Goal: Information Seeking & Learning: Check status

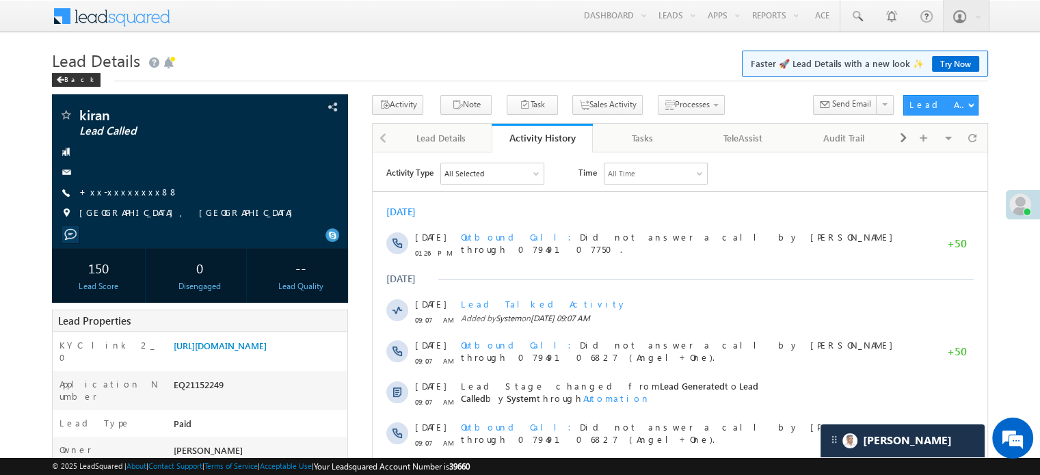
scroll to position [6668, 0]
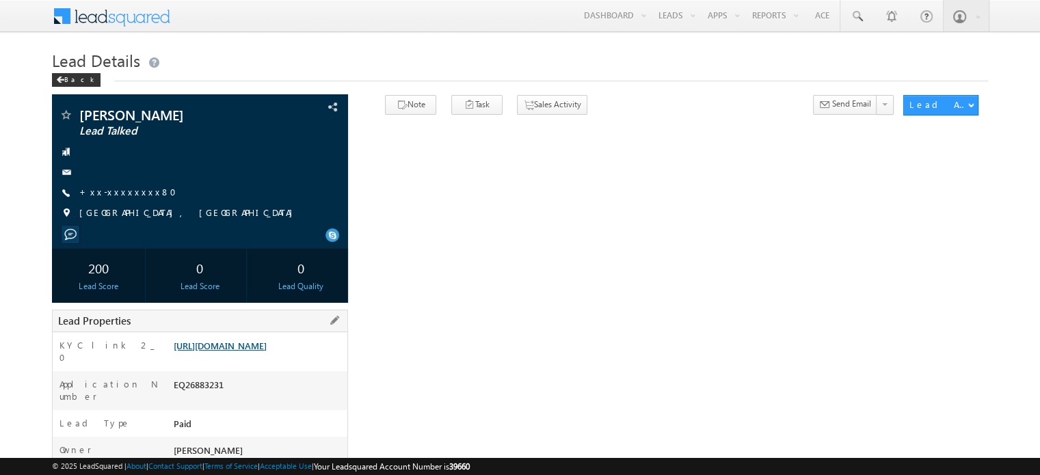
scroll to position [137, 0]
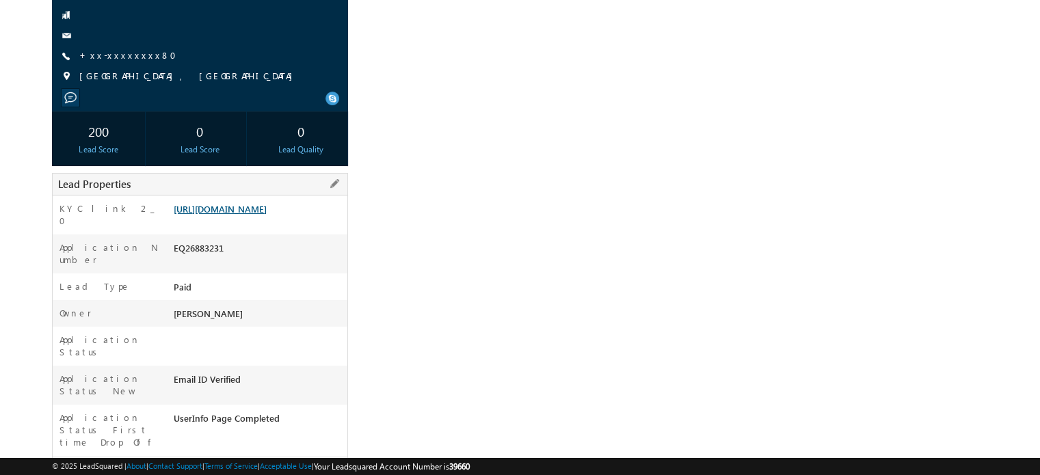
click at [267, 215] on link "https://angelbroking1-pk3em7sa.customui-test.leadsquared.com?leadId=926331c0-da…" at bounding box center [220, 209] width 93 height 12
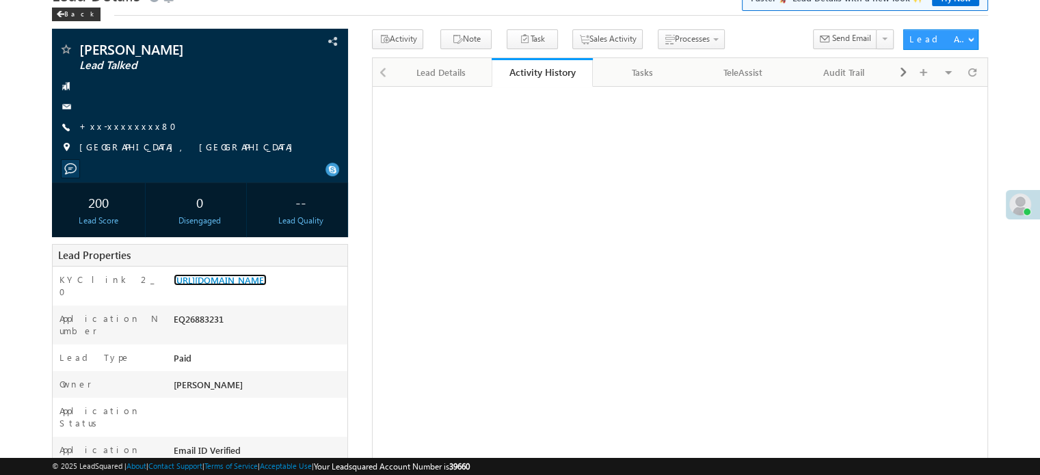
scroll to position [0, 0]
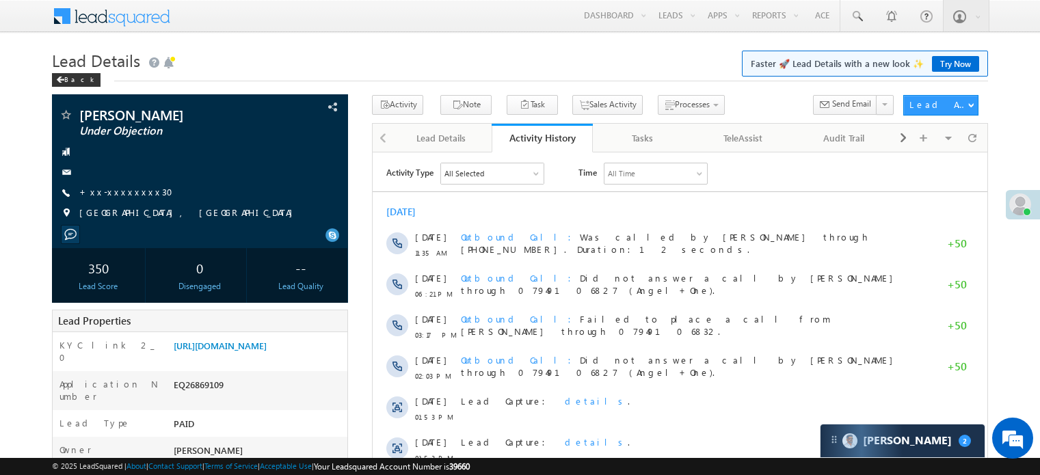
scroll to position [5, 0]
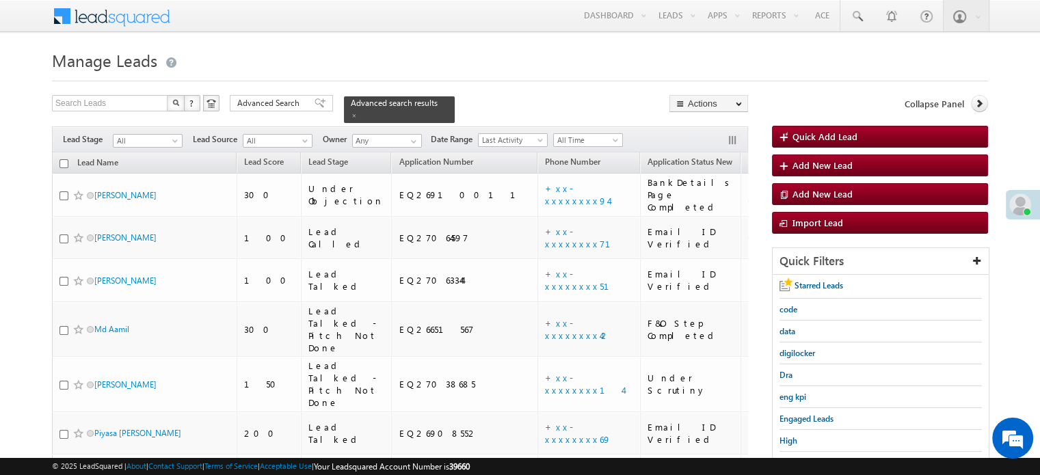
scroll to position [137, 0]
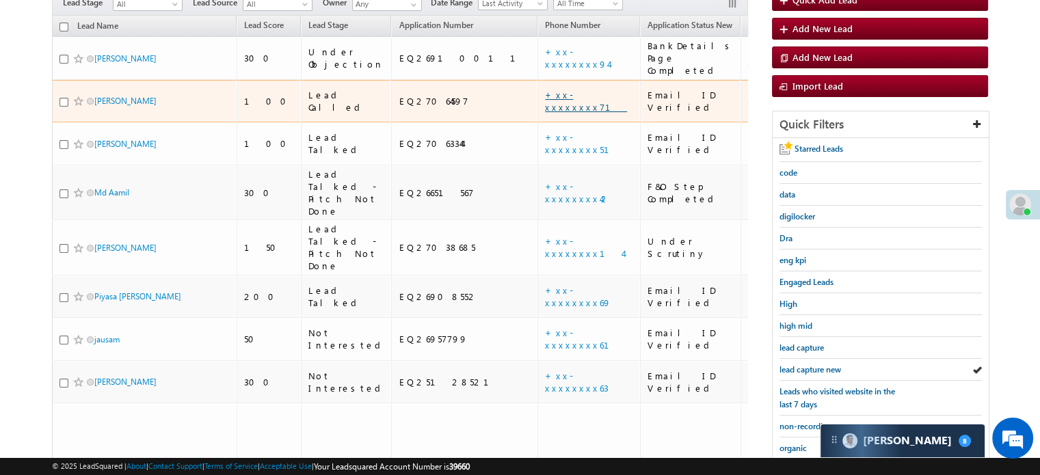
click at [545, 89] on link "+xx-xxxxxxxx71" at bounding box center [586, 101] width 82 height 24
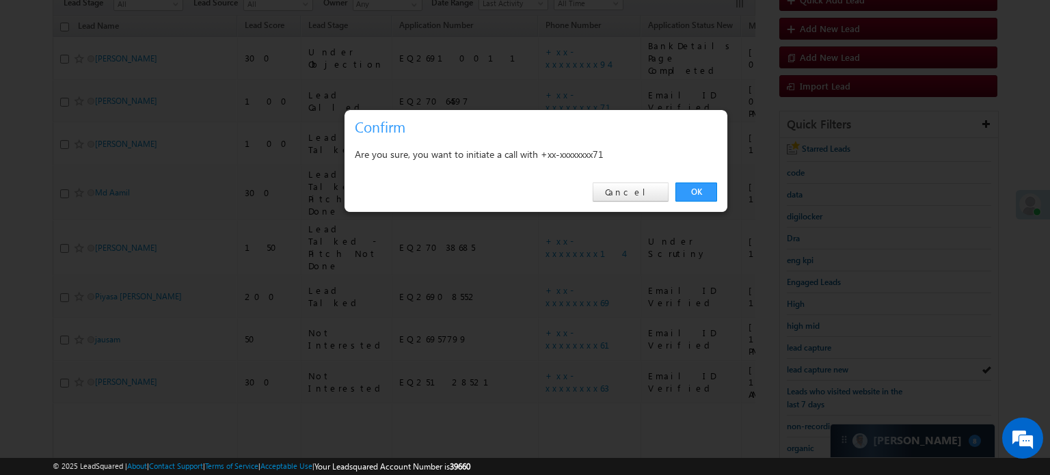
click at [695, 186] on link "OK" at bounding box center [697, 192] width 42 height 19
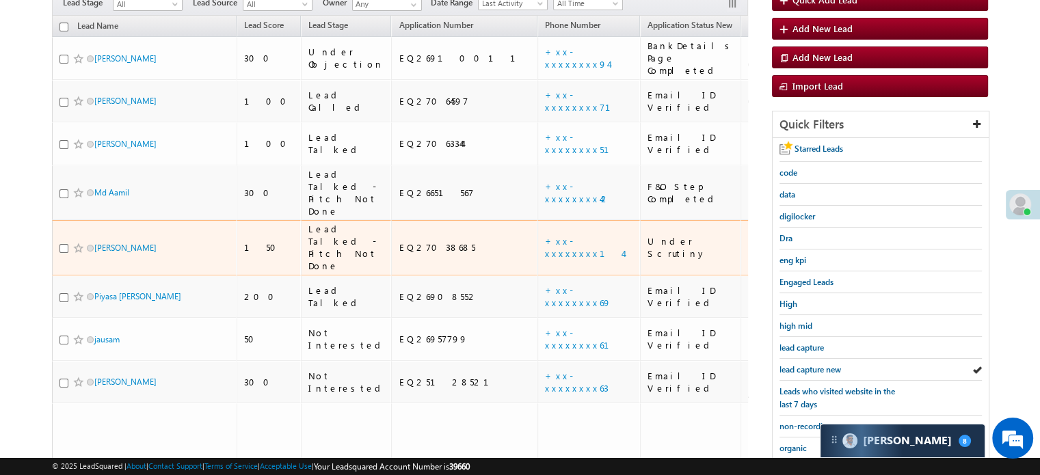
scroll to position [173, 0]
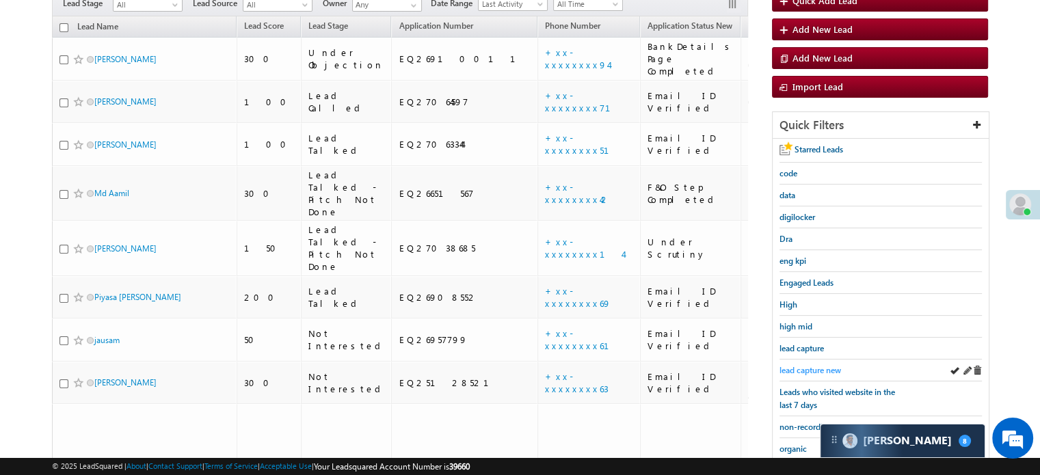
click at [824, 365] on span "lead capture new" at bounding box center [811, 370] width 62 height 10
click at [802, 364] on span "lead capture new" at bounding box center [811, 369] width 62 height 10
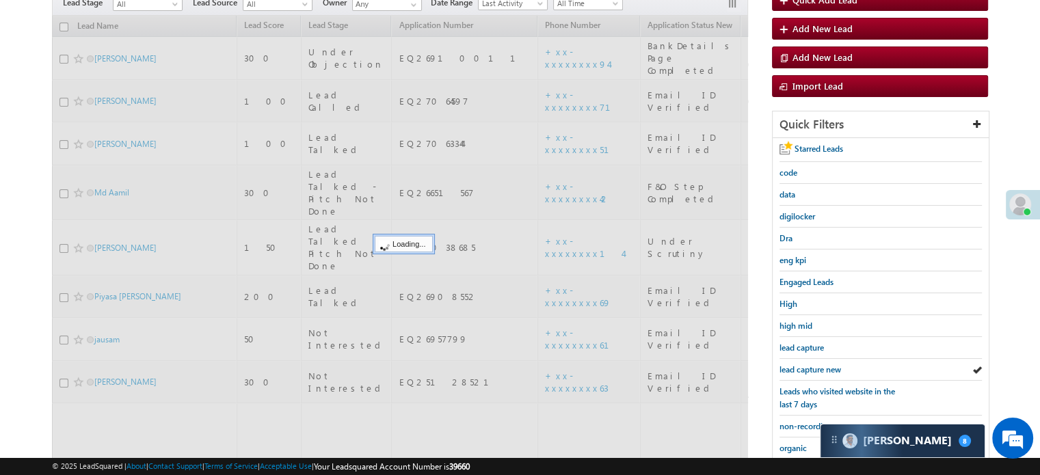
click at [802, 364] on span "lead capture new" at bounding box center [811, 369] width 62 height 10
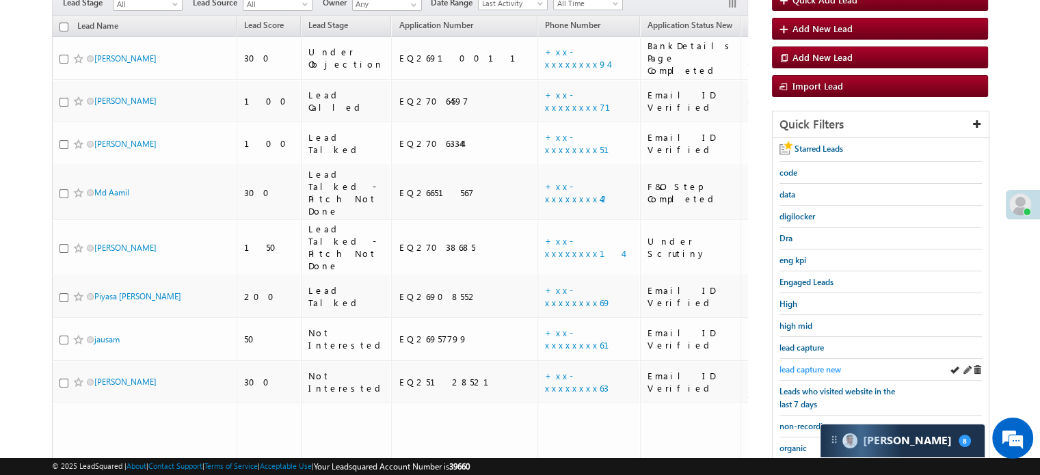
click at [797, 366] on span "lead capture new" at bounding box center [811, 369] width 62 height 10
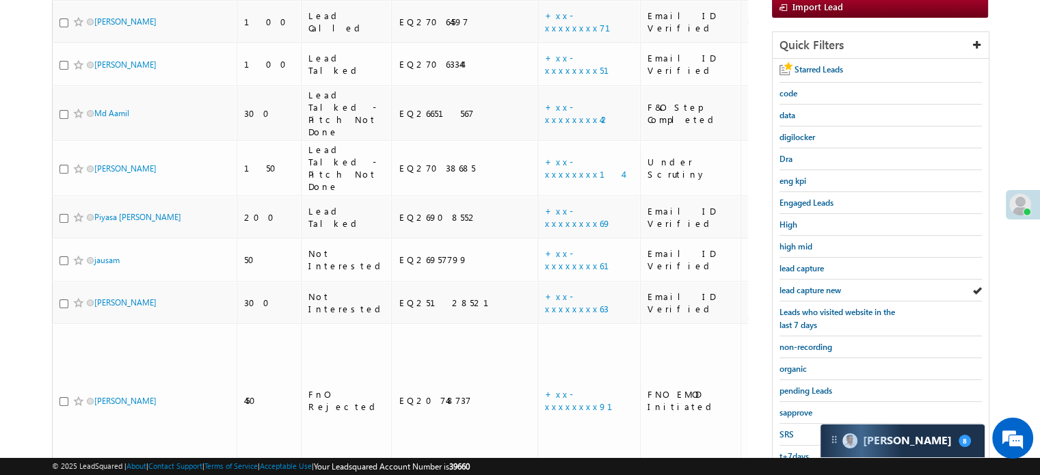
scroll to position [293, 0]
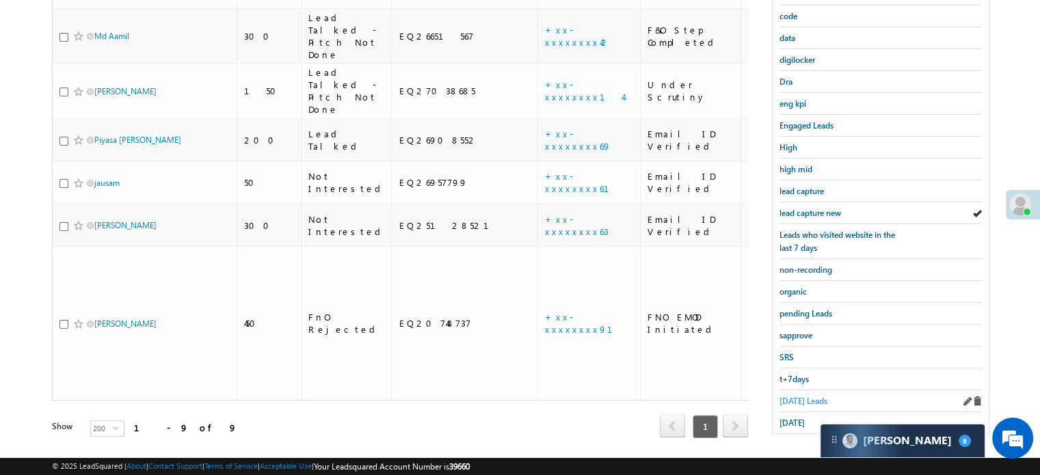
click at [815, 396] on span "Today's Leads" at bounding box center [804, 401] width 48 height 10
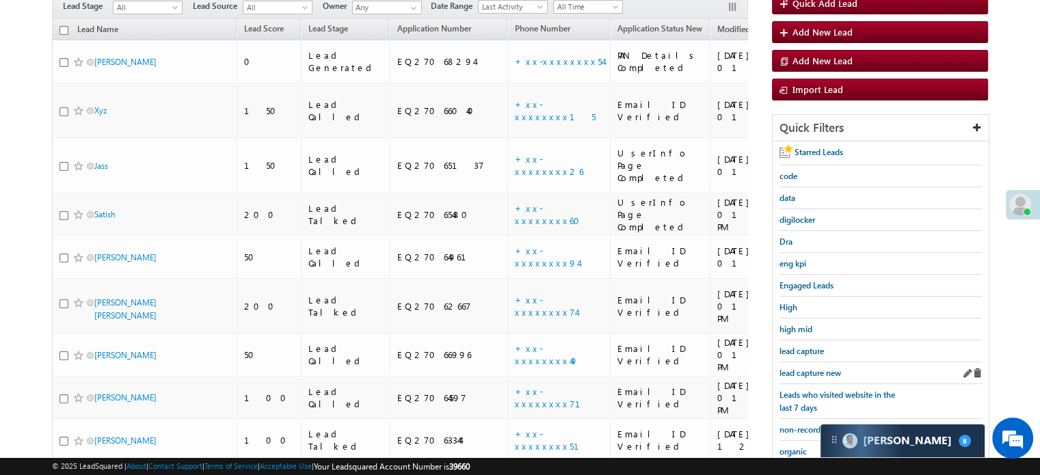
scroll to position [157, 0]
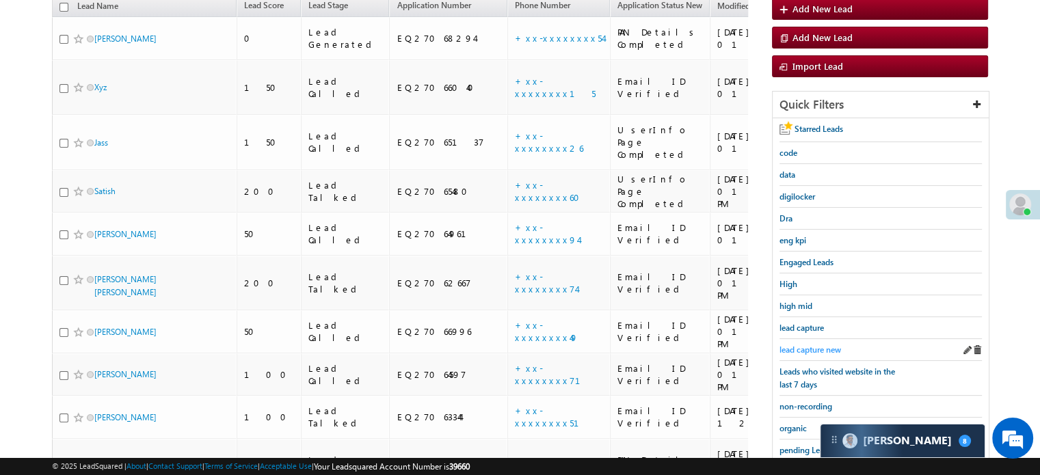
click at [812, 345] on span "lead capture new" at bounding box center [811, 350] width 62 height 10
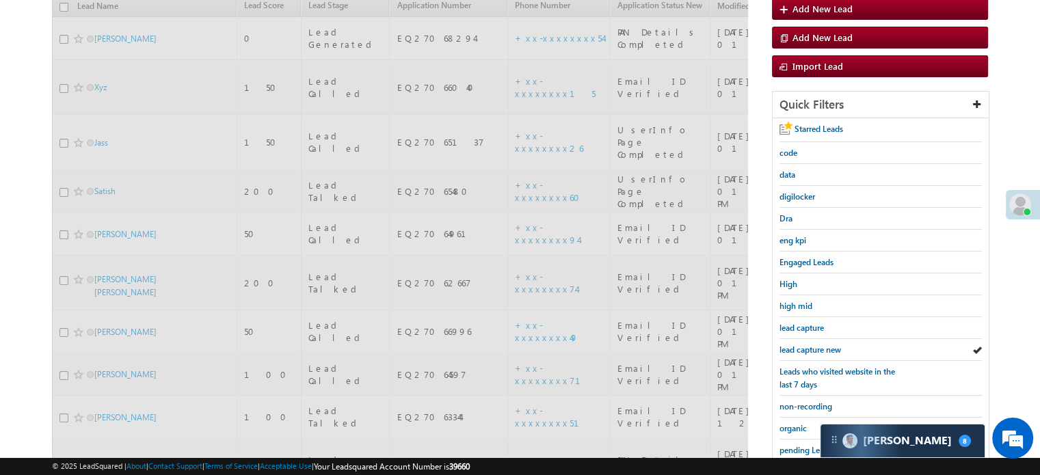
click at [812, 345] on span "lead capture new" at bounding box center [811, 350] width 62 height 10
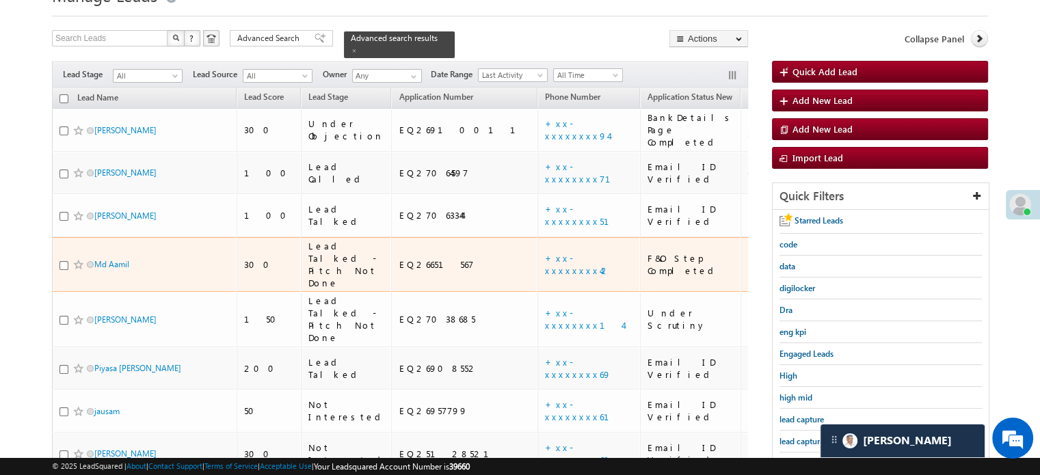
scroll to position [225, 0]
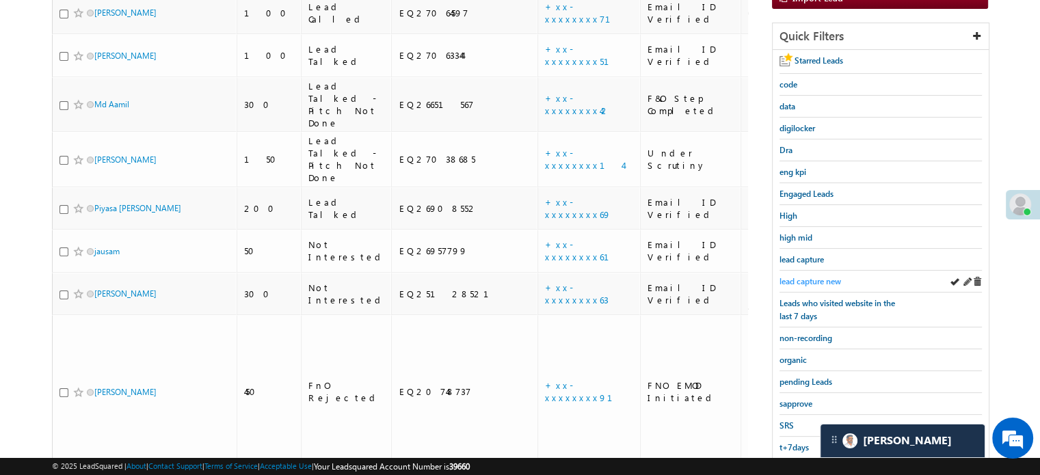
click at [790, 275] on link "lead capture new" at bounding box center [811, 281] width 62 height 13
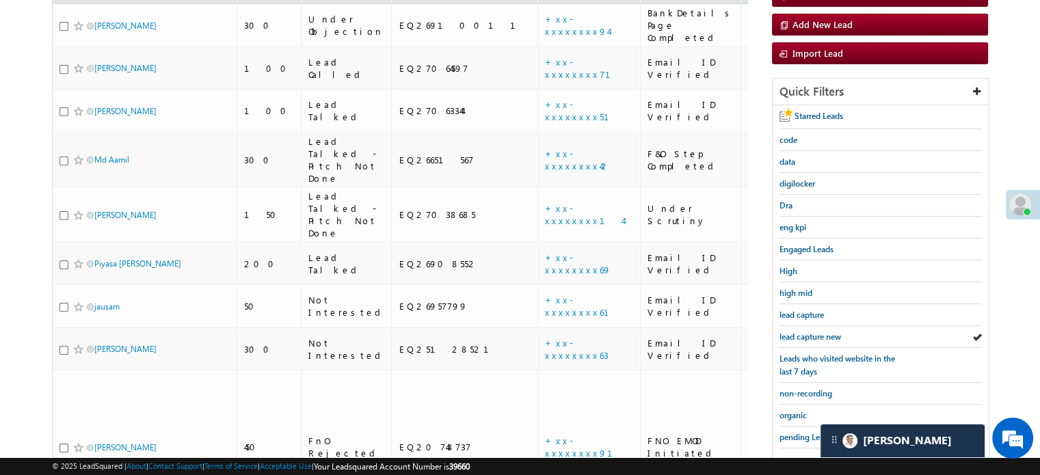
scroll to position [293, 0]
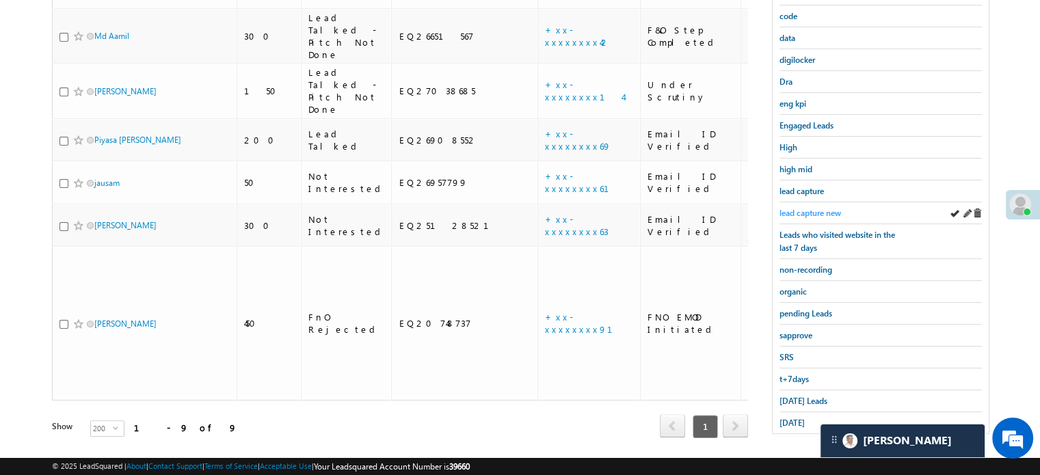
click at [812, 208] on span "lead capture new" at bounding box center [811, 213] width 62 height 10
click at [803, 396] on span "Today's Leads" at bounding box center [804, 401] width 48 height 10
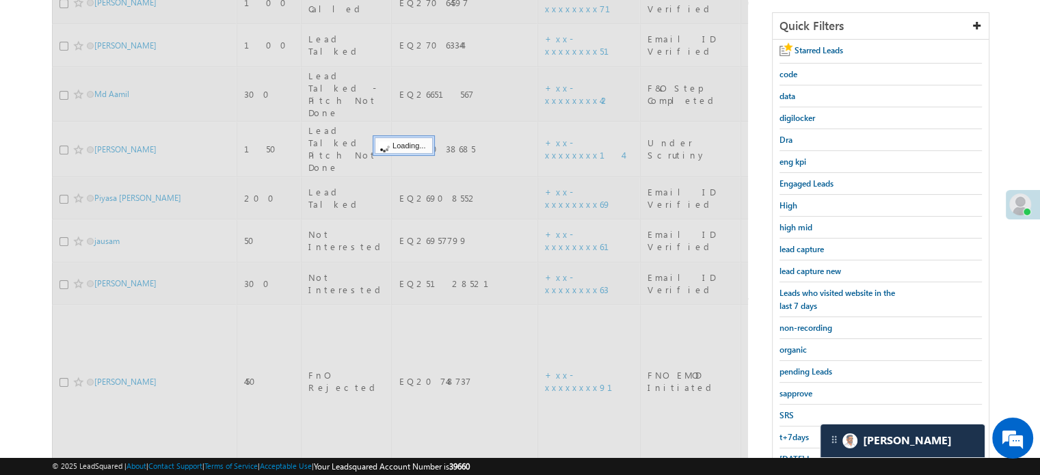
scroll to position [88, 0]
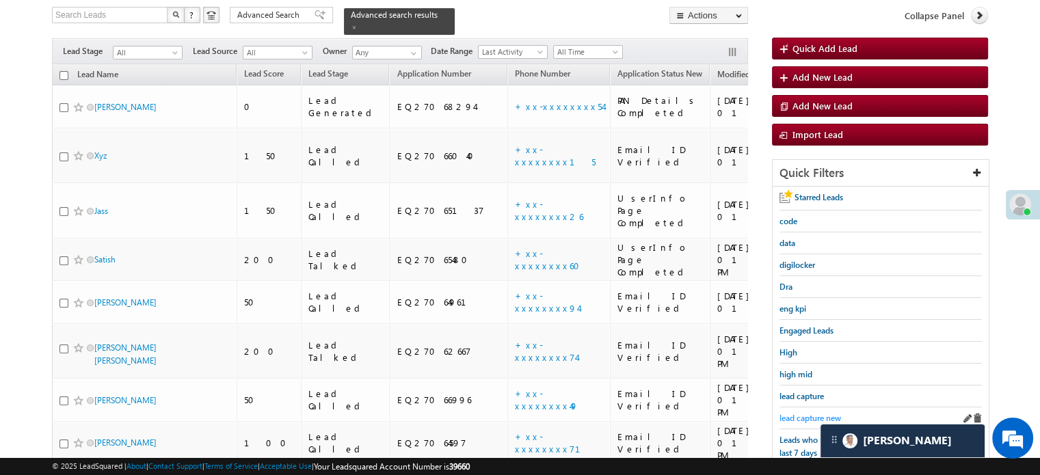
click at [810, 413] on span "lead capture new" at bounding box center [811, 418] width 62 height 10
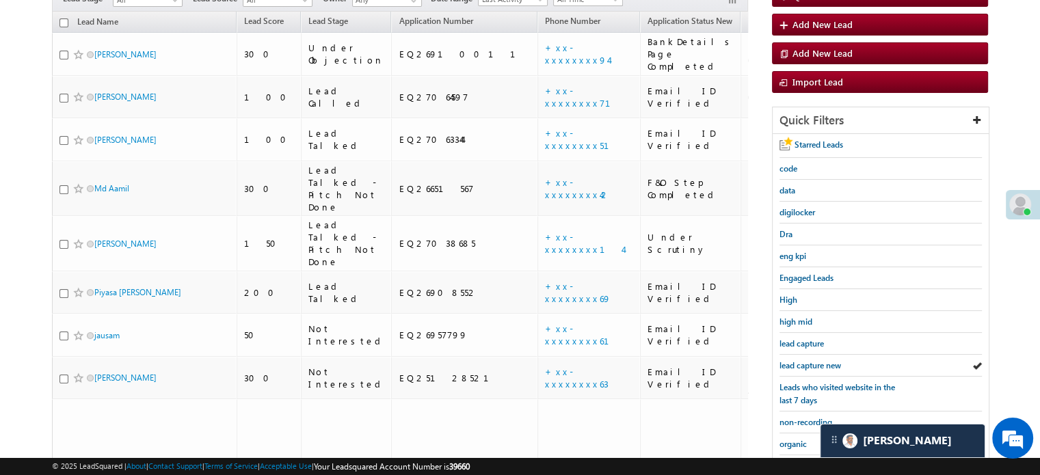
scroll to position [225, 0]
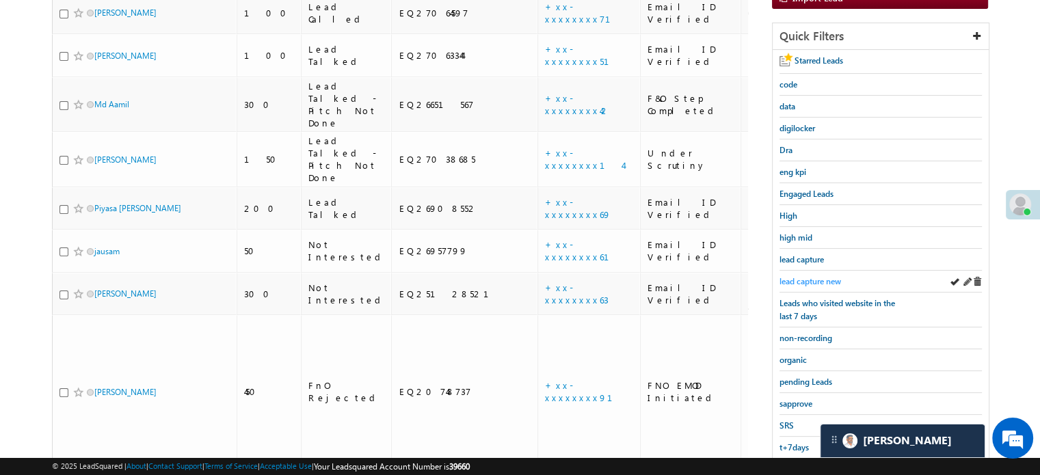
click at [815, 277] on span "lead capture new" at bounding box center [811, 281] width 62 height 10
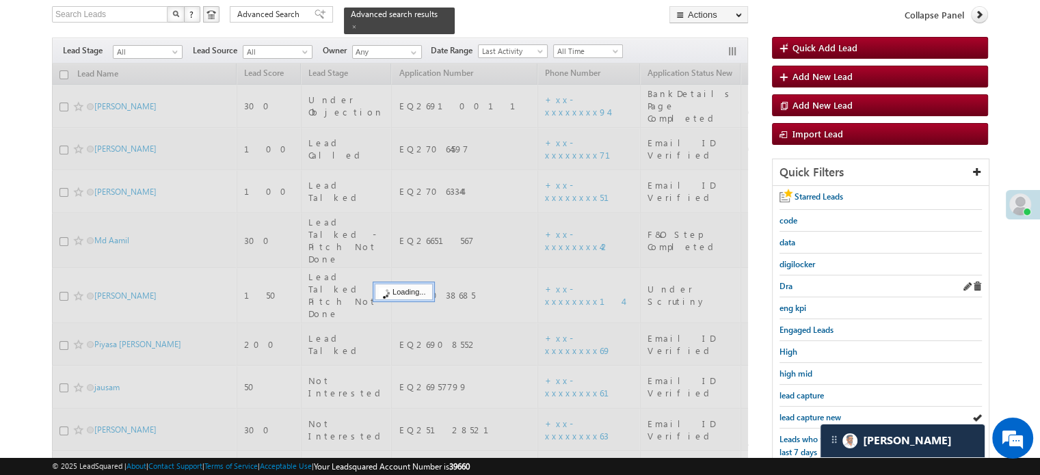
scroll to position [88, 0]
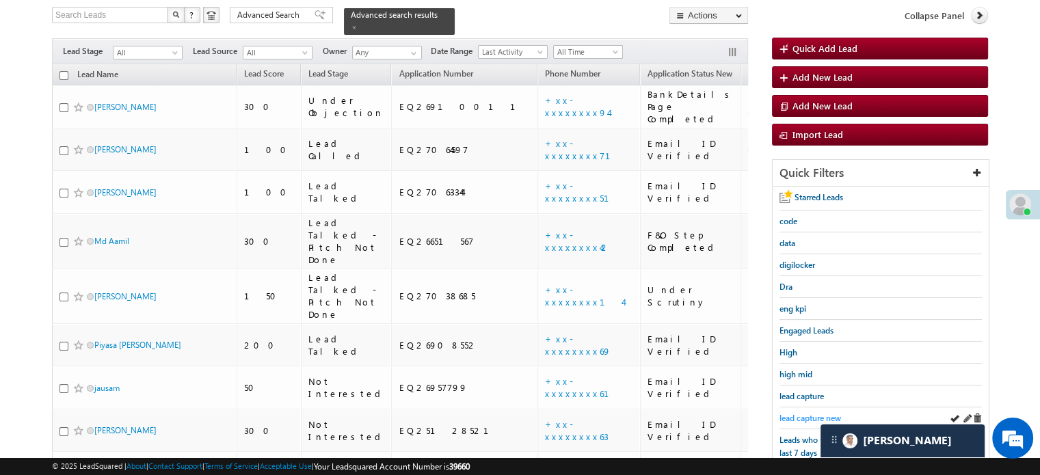
click at [806, 413] on span "lead capture new" at bounding box center [811, 418] width 62 height 10
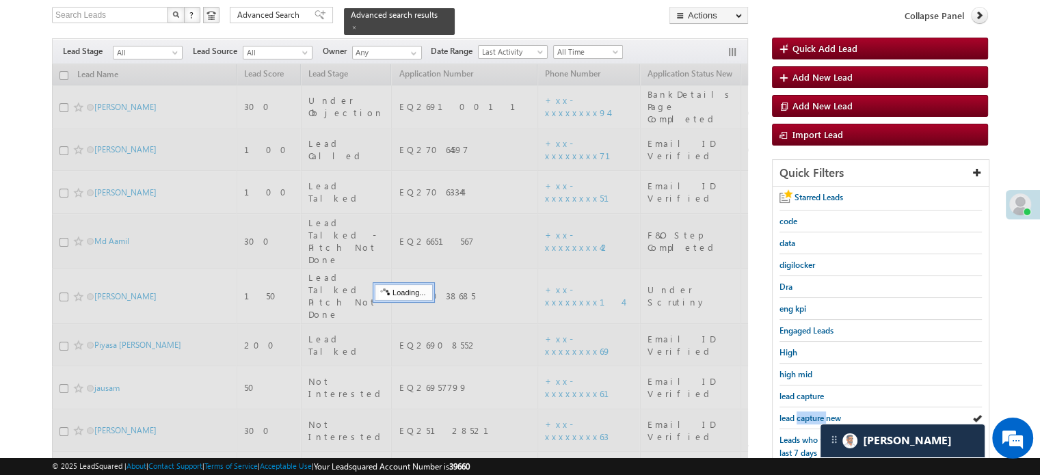
click at [806, 413] on span "lead capture new" at bounding box center [811, 418] width 62 height 10
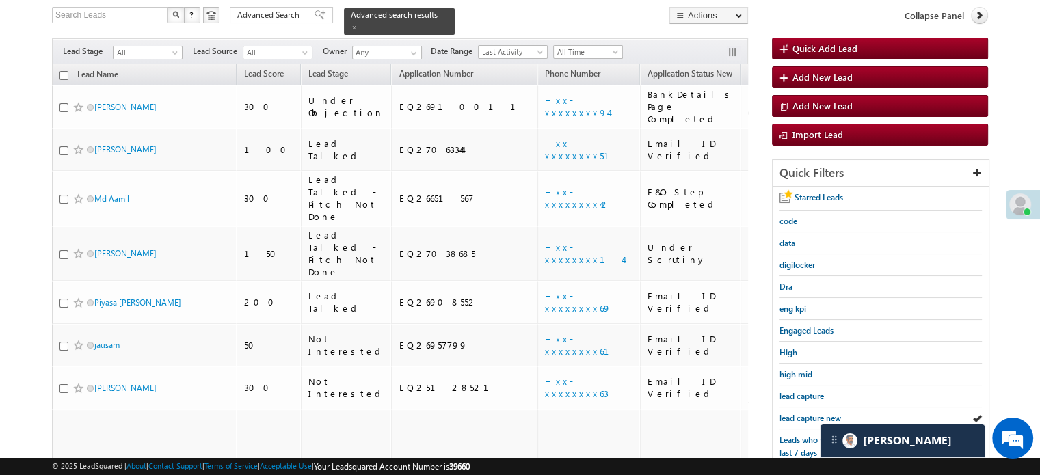
click at [806, 413] on span "lead capture new" at bounding box center [811, 418] width 62 height 10
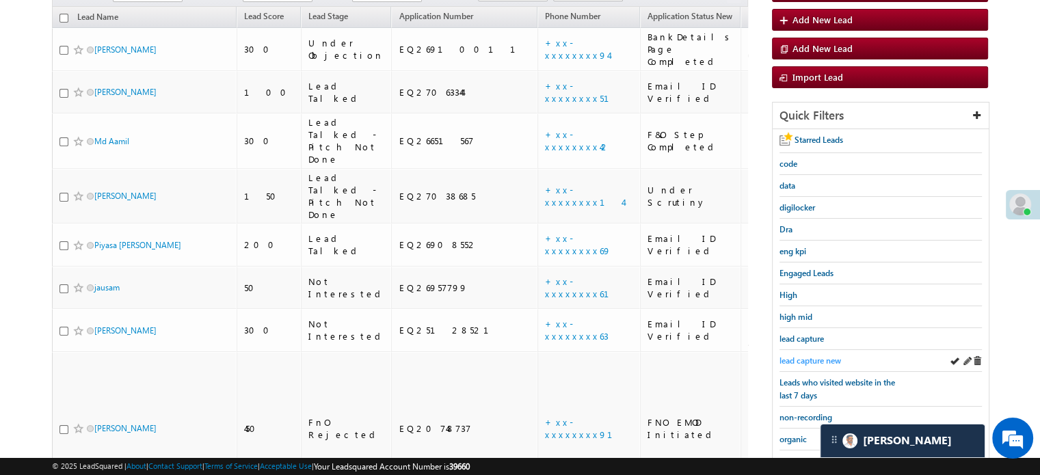
scroll to position [225, 0]
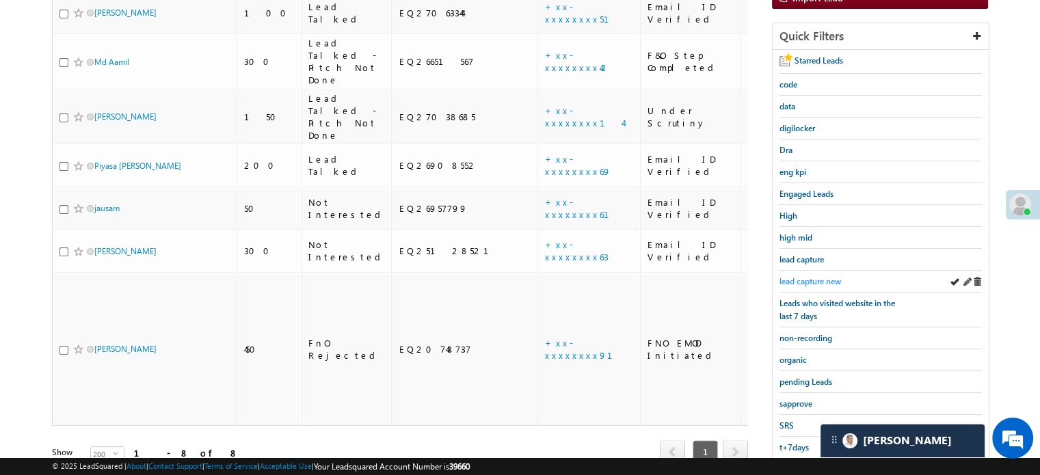
click at [803, 278] on span "lead capture new" at bounding box center [811, 281] width 62 height 10
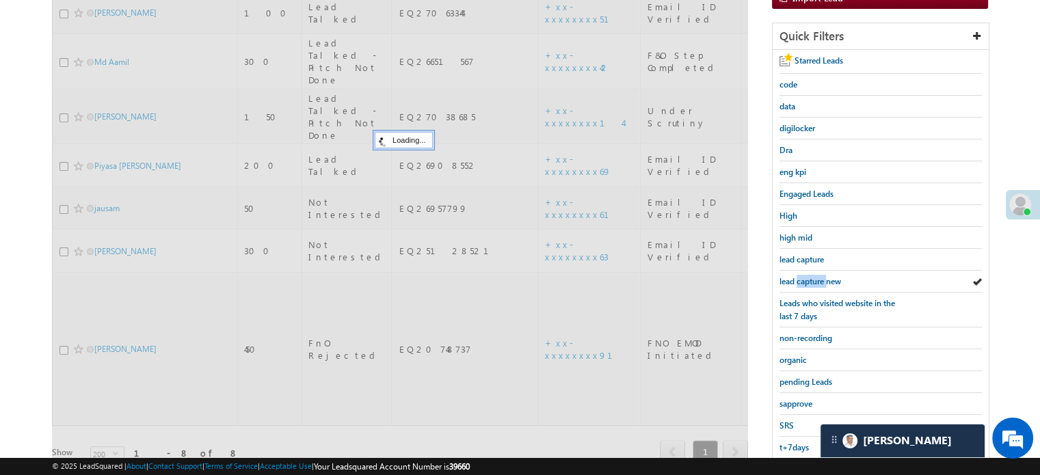
click at [804, 278] on span "lead capture new" at bounding box center [811, 281] width 62 height 10
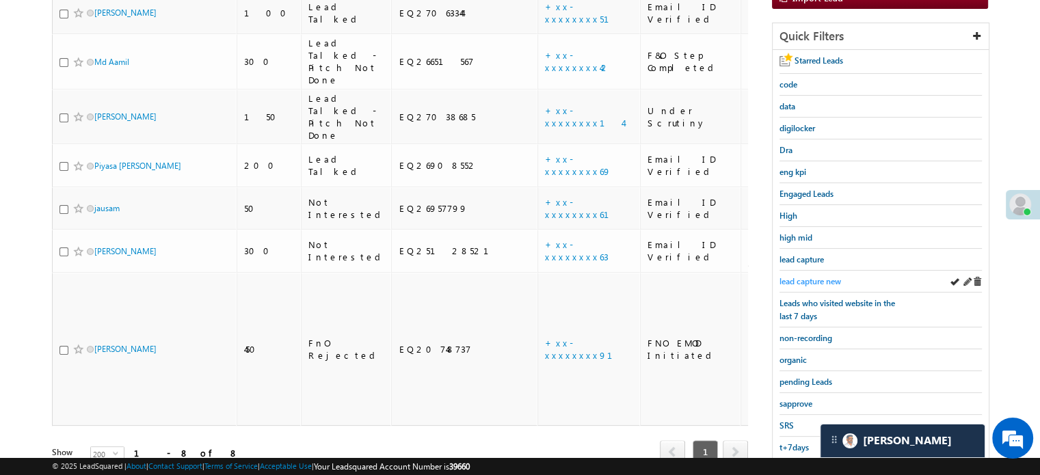
click at [796, 278] on span "lead capture new" at bounding box center [811, 281] width 62 height 10
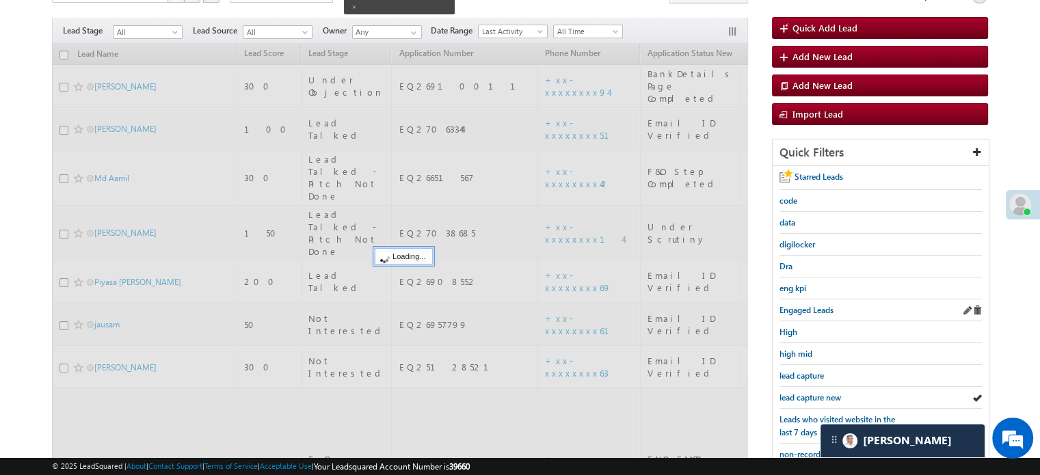
scroll to position [88, 0]
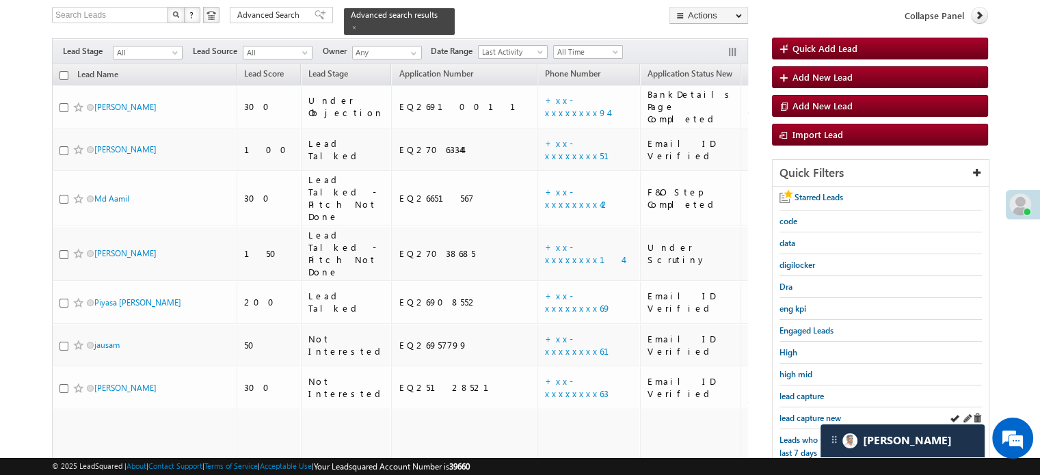
click at [803, 412] on link "lead capture new" at bounding box center [811, 418] width 62 height 13
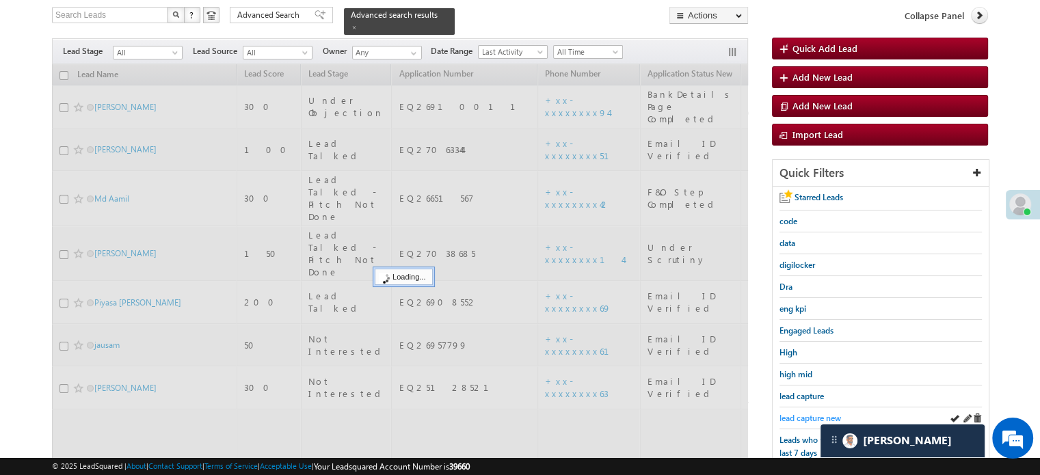
click at [806, 413] on span "lead capture new" at bounding box center [811, 418] width 62 height 10
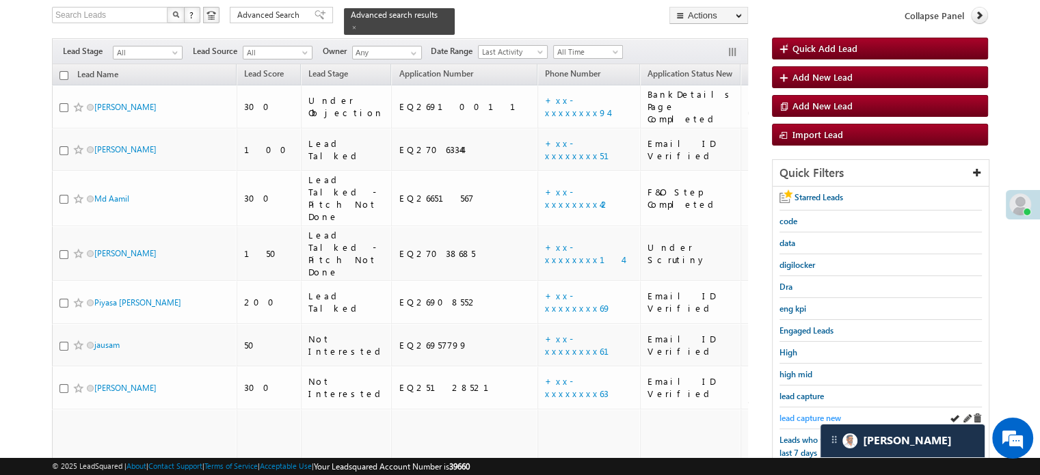
click at [796, 413] on span "lead capture new" at bounding box center [811, 418] width 62 height 10
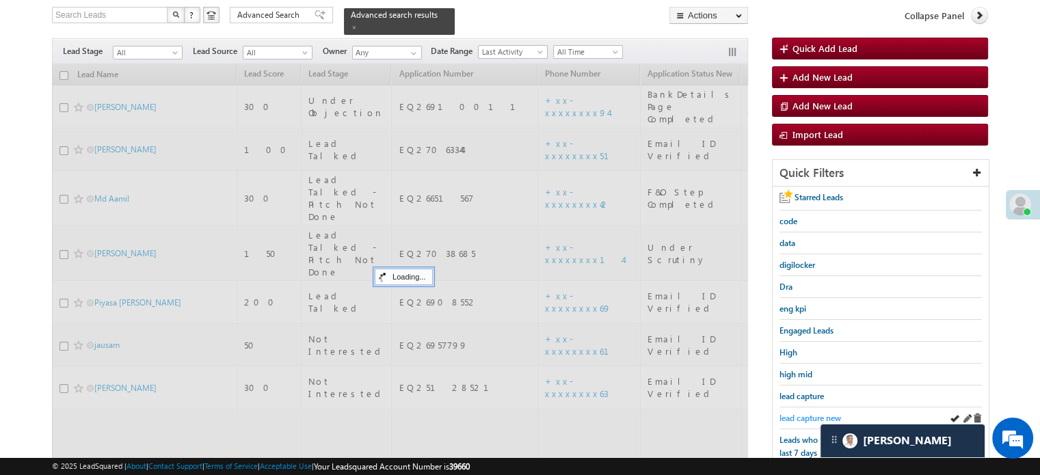
click at [798, 413] on span "lead capture new" at bounding box center [811, 418] width 62 height 10
click at [799, 413] on span "lead capture new" at bounding box center [811, 418] width 62 height 10
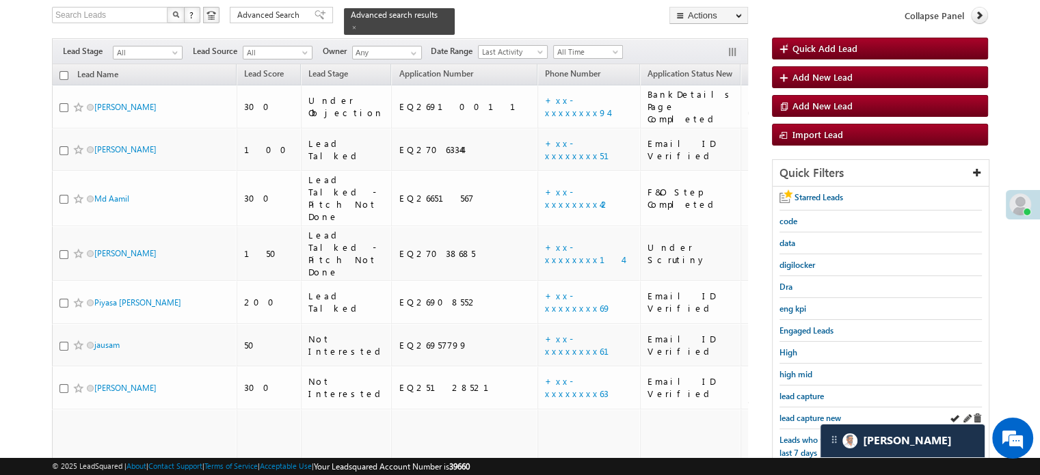
click at [795, 408] on div "lead capture new" at bounding box center [881, 419] width 202 height 22
click at [808, 408] on div "lead capture new" at bounding box center [881, 419] width 202 height 22
click at [809, 413] on span "lead capture new" at bounding box center [811, 418] width 62 height 10
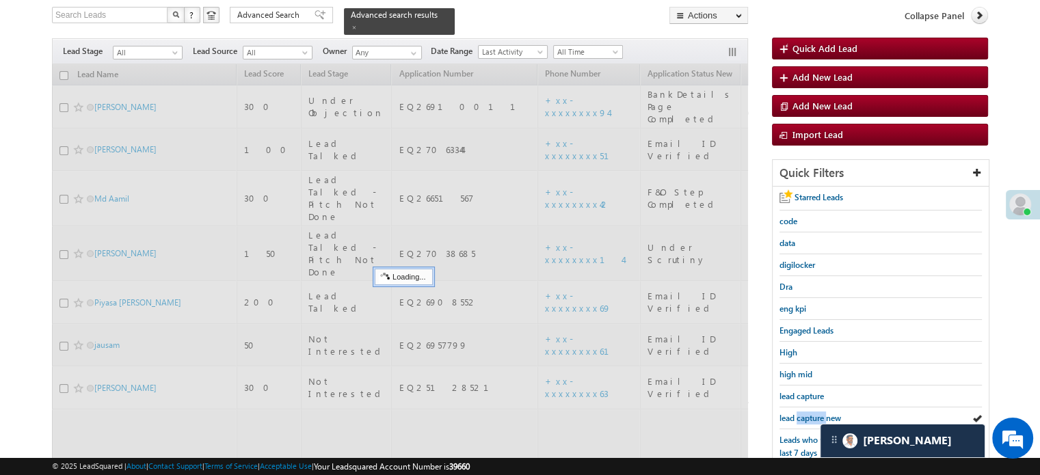
click at [809, 413] on span "lead capture new" at bounding box center [811, 418] width 62 height 10
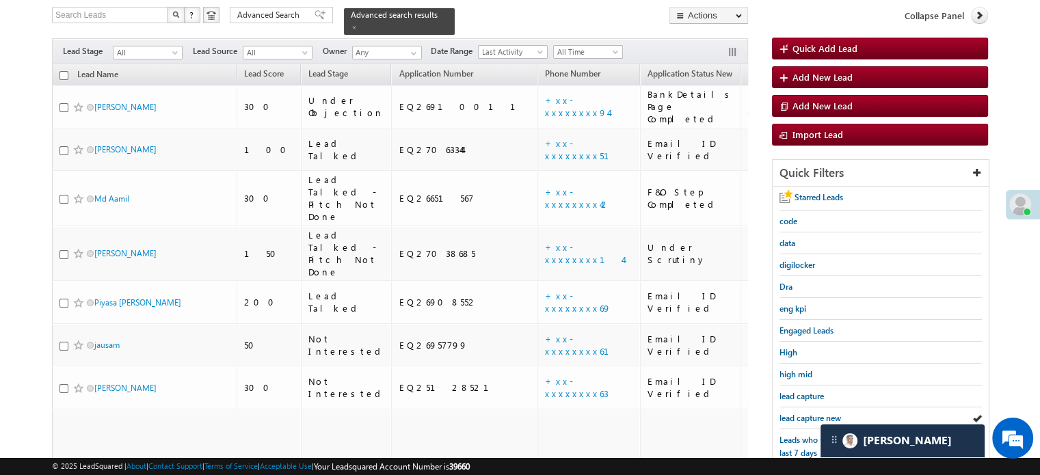
click at [809, 413] on span "lead capture new" at bounding box center [811, 418] width 62 height 10
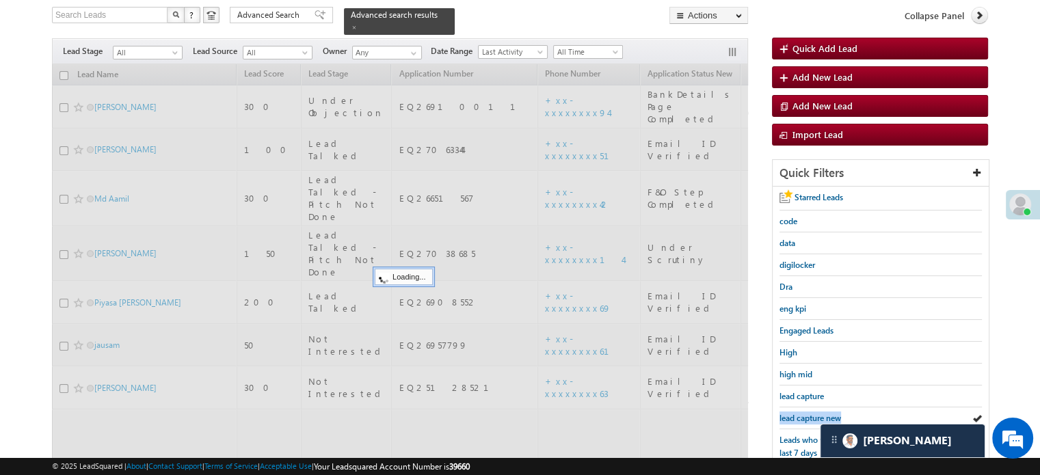
click at [809, 413] on span "lead capture new" at bounding box center [811, 418] width 62 height 10
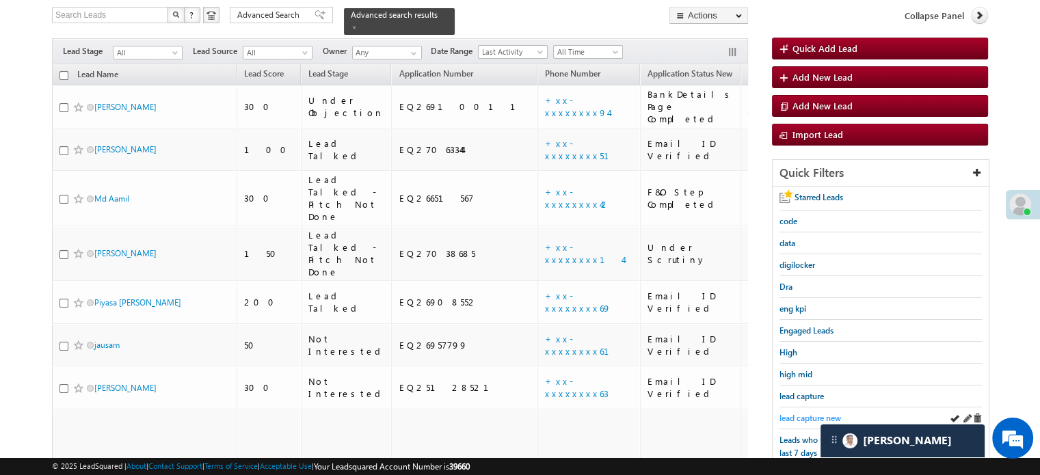
click at [816, 413] on span "lead capture new" at bounding box center [811, 418] width 62 height 10
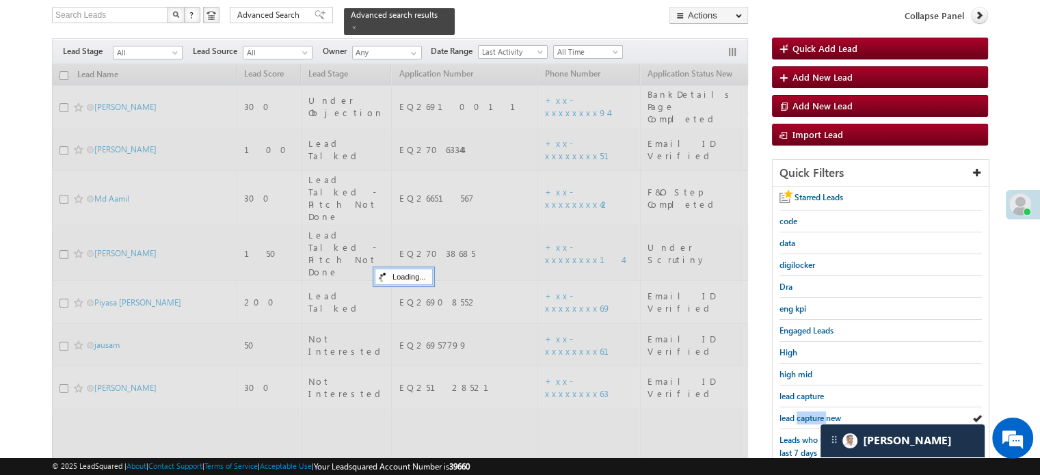
click at [815, 413] on span "lead capture new" at bounding box center [811, 418] width 62 height 10
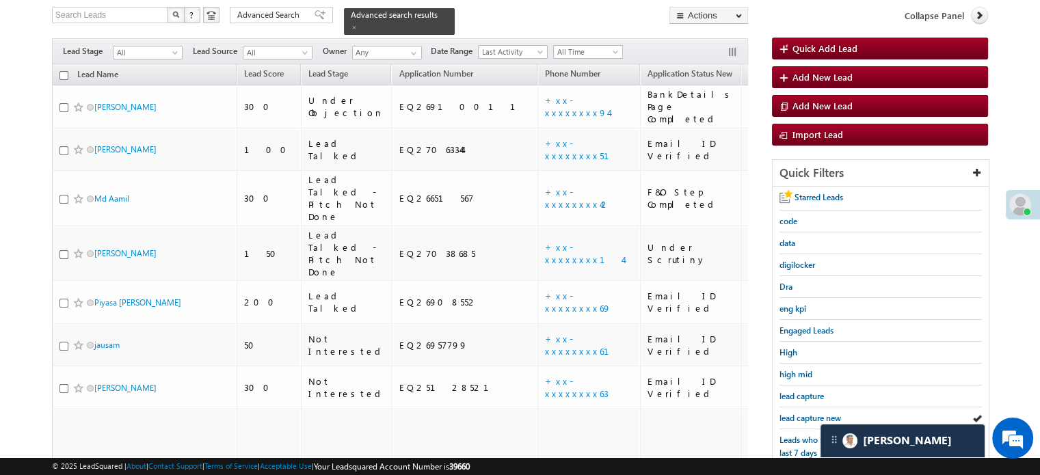
click at [815, 413] on span "lead capture new" at bounding box center [811, 418] width 62 height 10
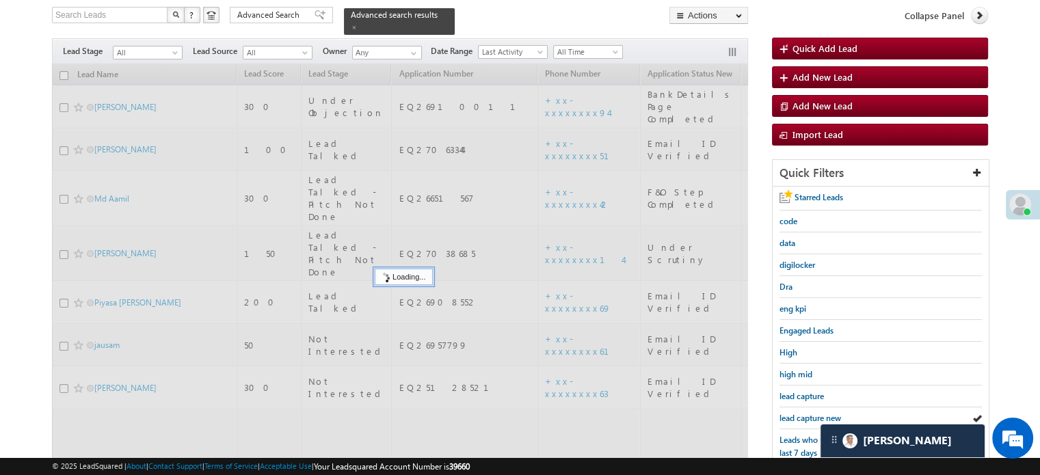
click at [815, 413] on span "lead capture new" at bounding box center [811, 418] width 62 height 10
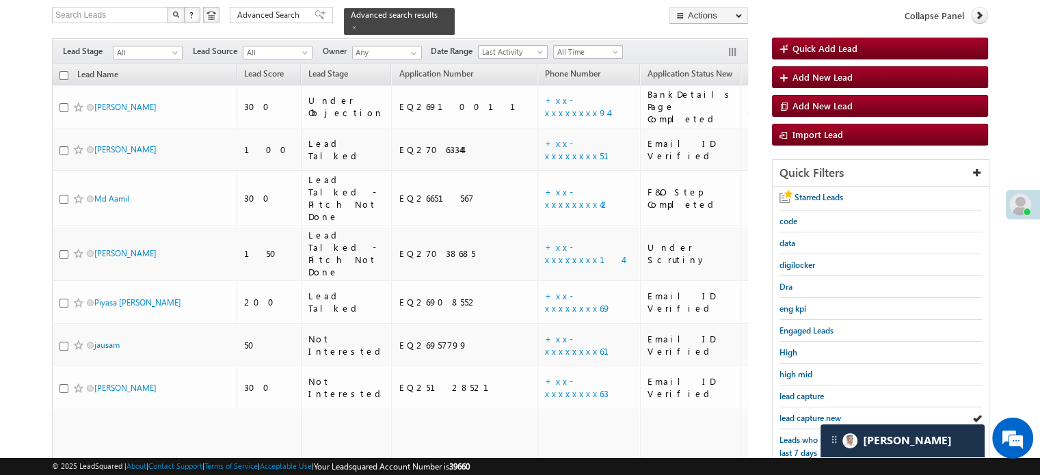
click at [815, 413] on span "lead capture new" at bounding box center [811, 418] width 62 height 10
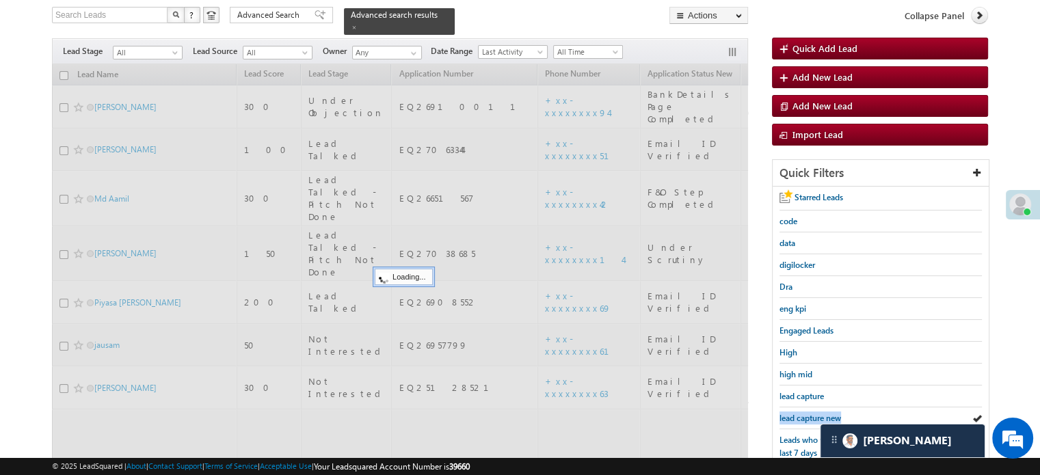
click at [815, 413] on span "lead capture new" at bounding box center [811, 418] width 62 height 10
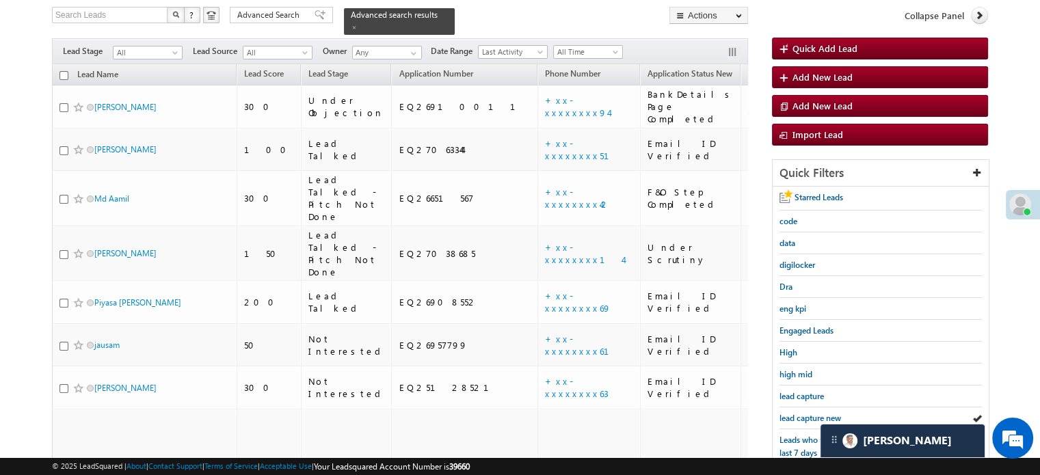
click at [815, 413] on span "lead capture new" at bounding box center [811, 418] width 62 height 10
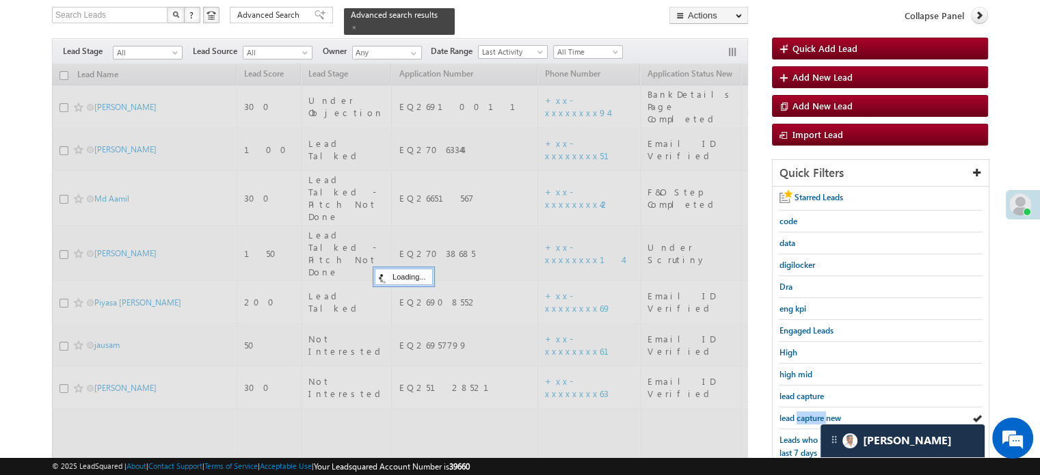
click at [815, 413] on span "lead capture new" at bounding box center [811, 418] width 62 height 10
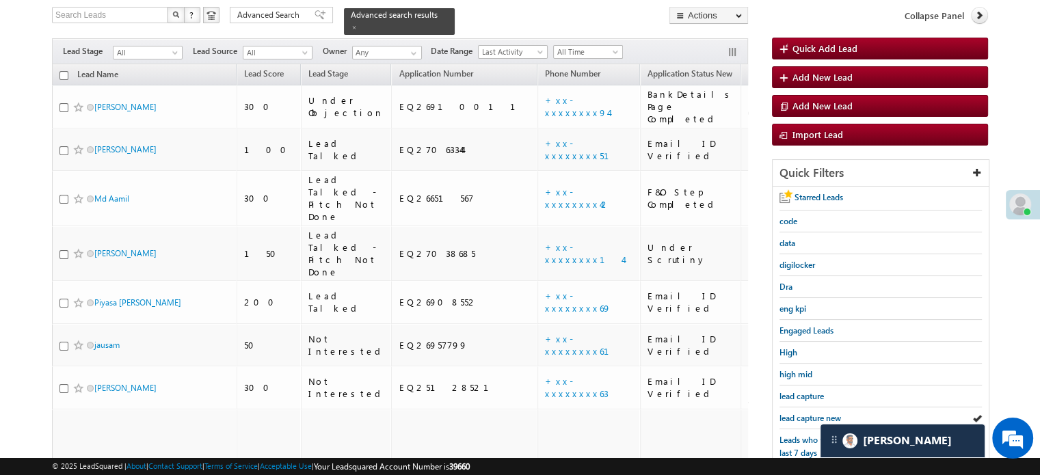
click at [815, 413] on span "lead capture new" at bounding box center [811, 418] width 62 height 10
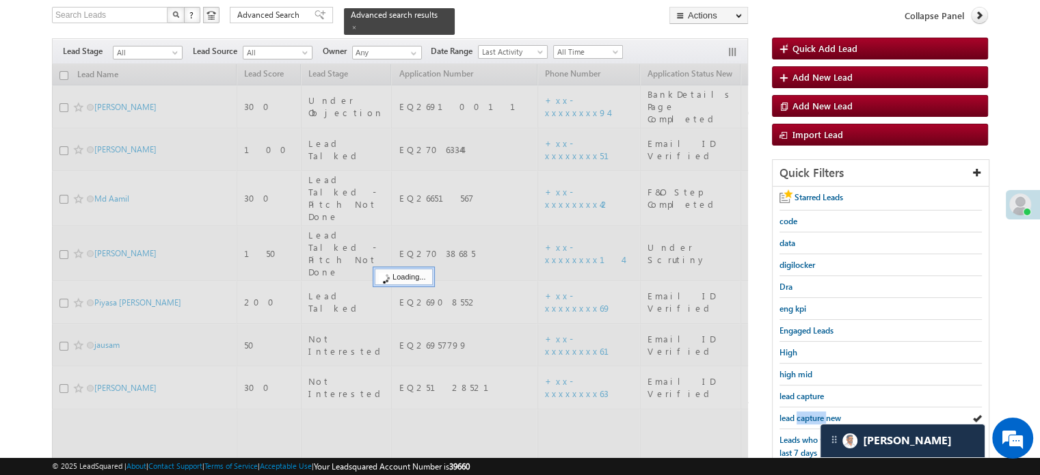
click at [815, 413] on span "lead capture new" at bounding box center [811, 418] width 62 height 10
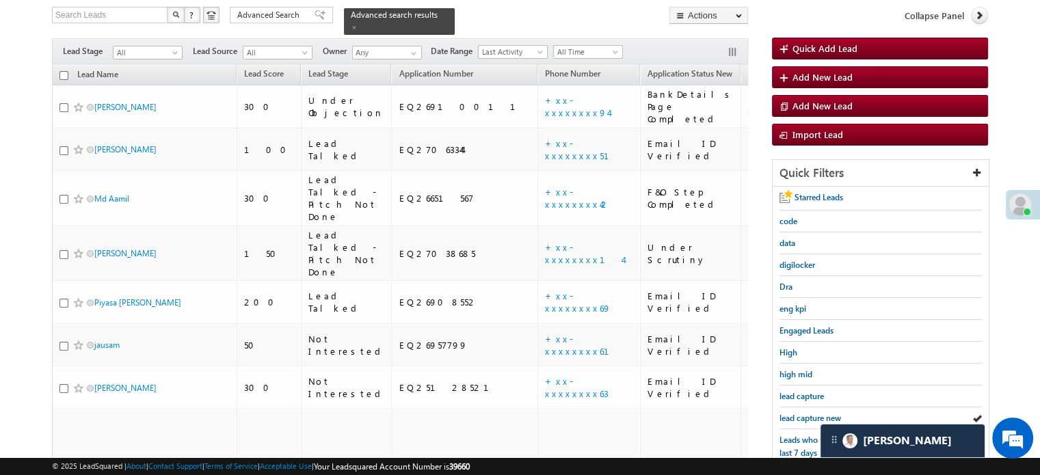
click at [815, 413] on span "lead capture new" at bounding box center [811, 418] width 62 height 10
click at [801, 413] on span "lead capture new" at bounding box center [811, 418] width 62 height 10
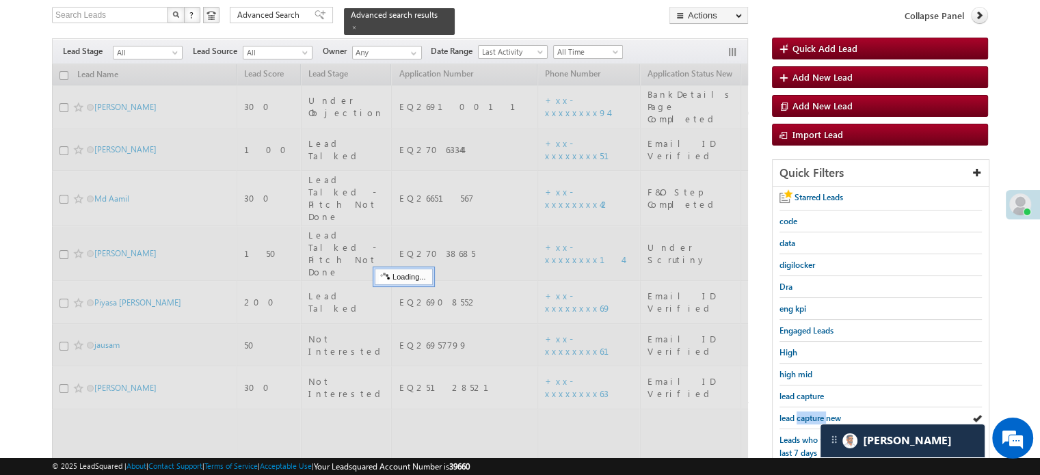
click at [801, 413] on span "lead capture new" at bounding box center [811, 418] width 62 height 10
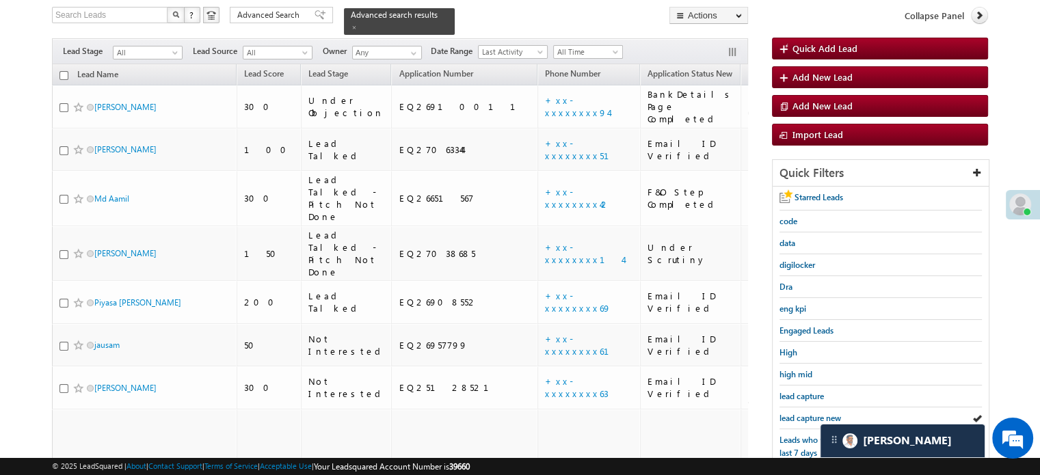
click at [801, 413] on span "lead capture new" at bounding box center [811, 418] width 62 height 10
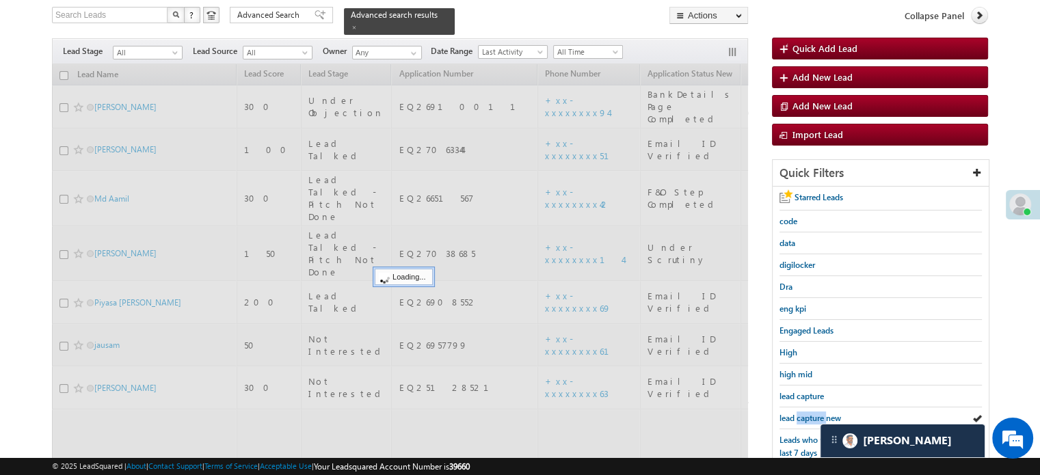
click at [801, 413] on span "lead capture new" at bounding box center [811, 418] width 62 height 10
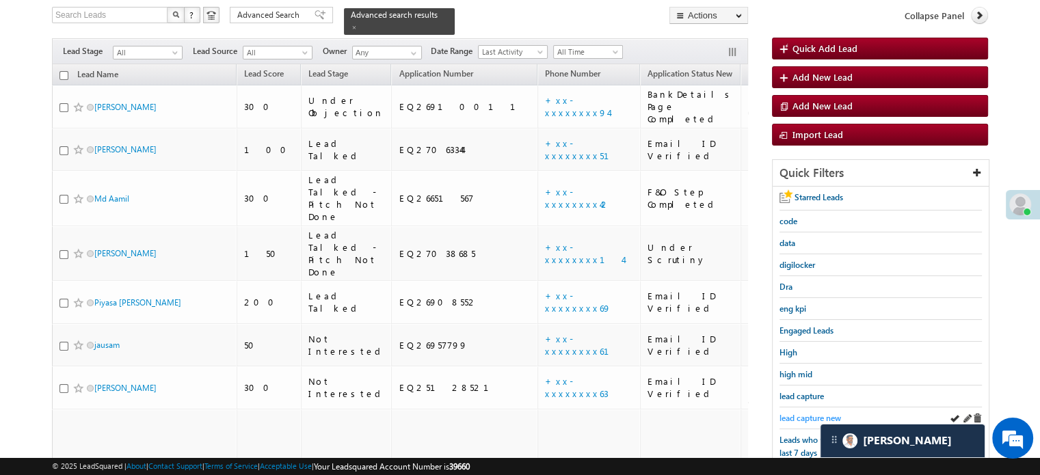
click at [804, 413] on span "lead capture new" at bounding box center [811, 418] width 62 height 10
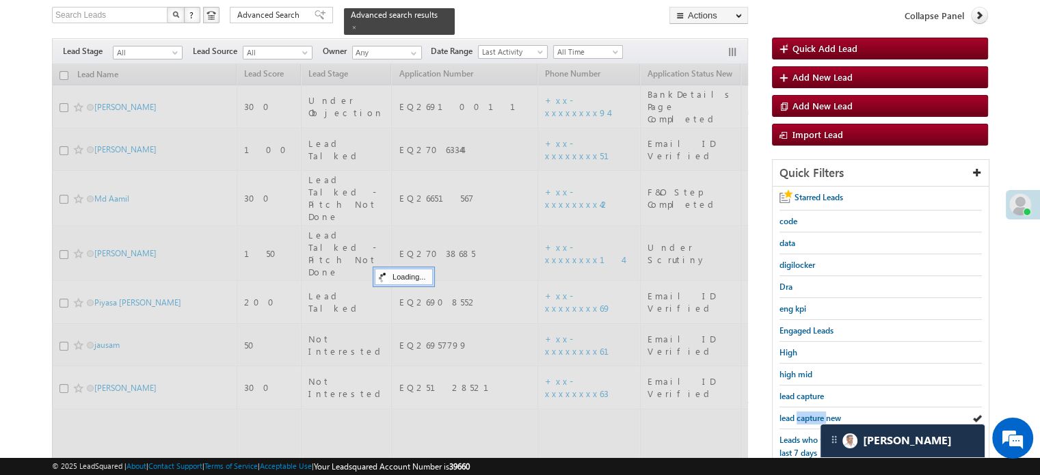
click at [804, 413] on span "lead capture new" at bounding box center [811, 418] width 62 height 10
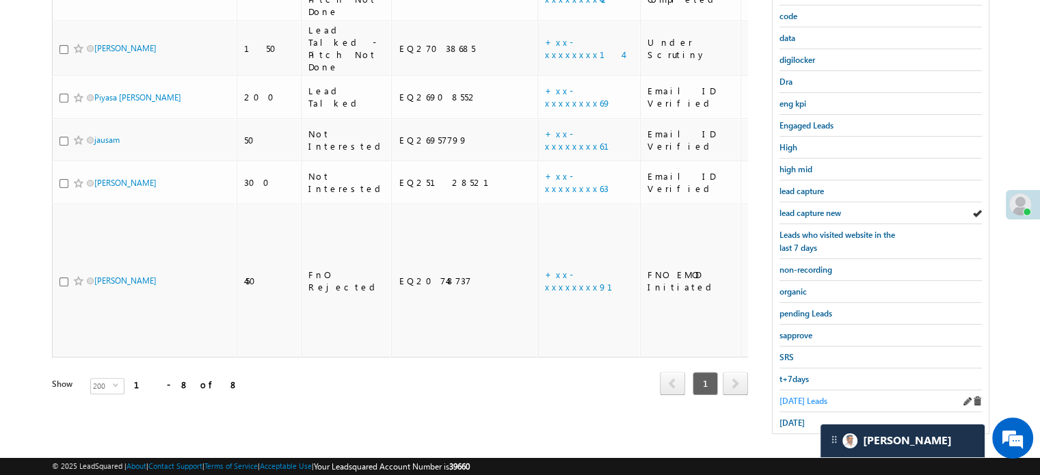
click at [799, 396] on span "Today's Leads" at bounding box center [804, 401] width 48 height 10
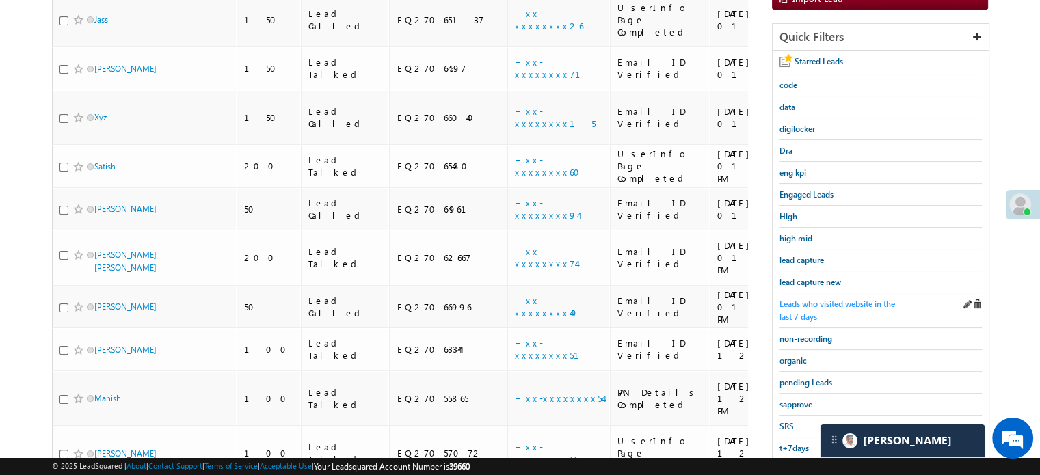
scroll to position [225, 0]
click at [807, 280] on span "lead capture new" at bounding box center [811, 281] width 62 height 10
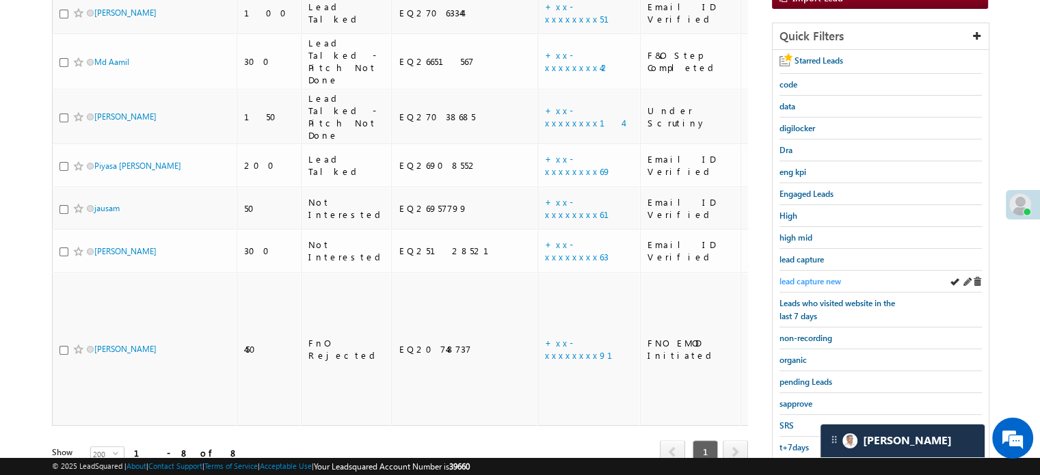
click at [804, 276] on span "lead capture new" at bounding box center [811, 281] width 62 height 10
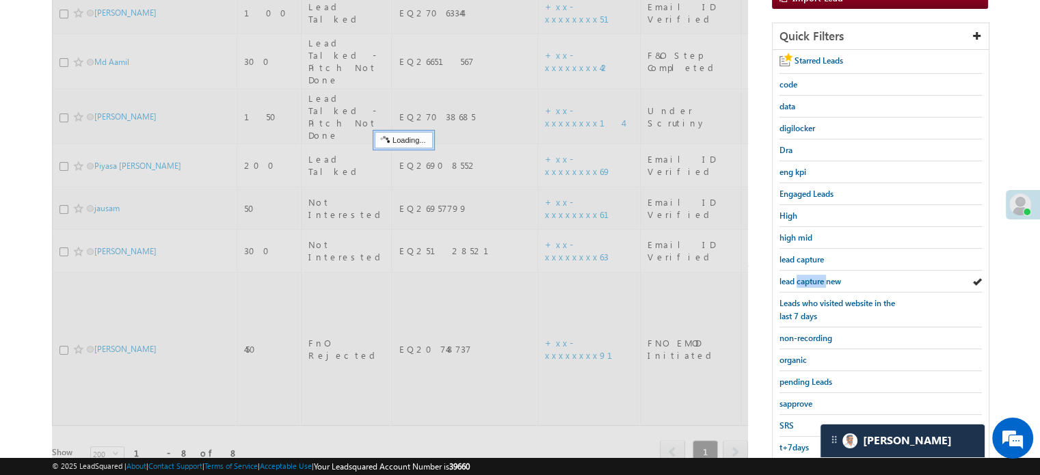
click at [804, 276] on span "lead capture new" at bounding box center [811, 281] width 62 height 10
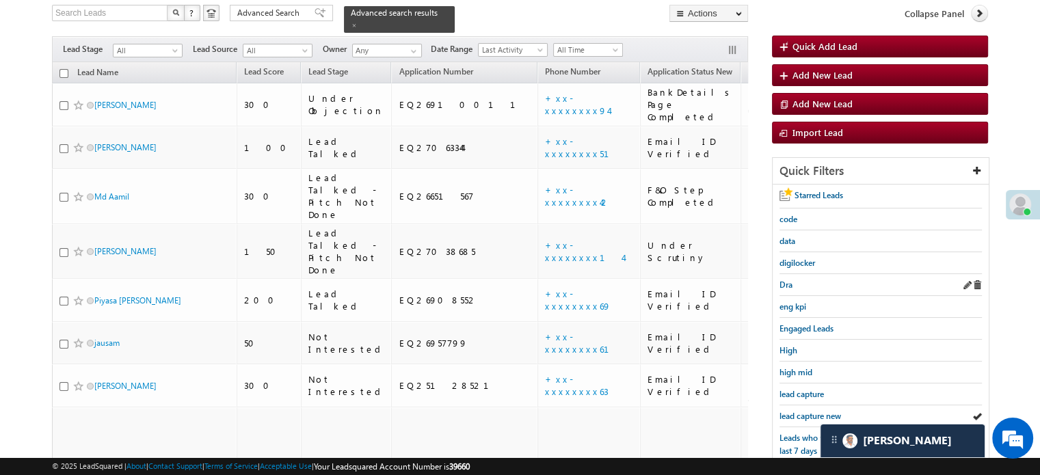
scroll to position [88, 0]
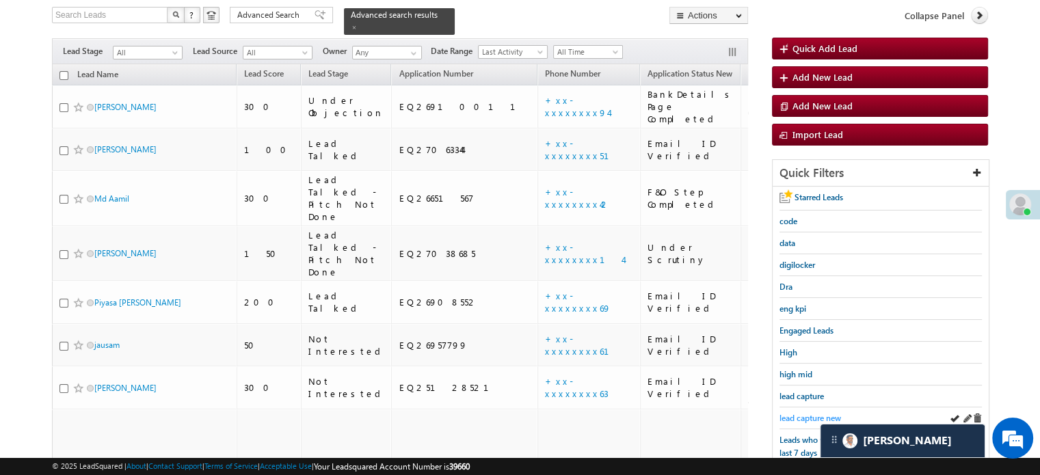
click at [814, 413] on span "lead capture new" at bounding box center [811, 418] width 62 height 10
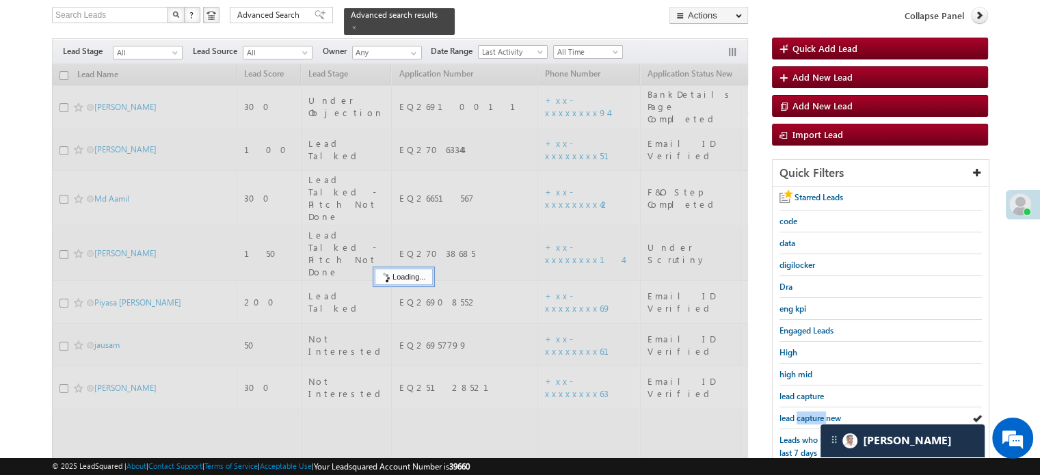
click at [814, 413] on span "lead capture new" at bounding box center [811, 418] width 62 height 10
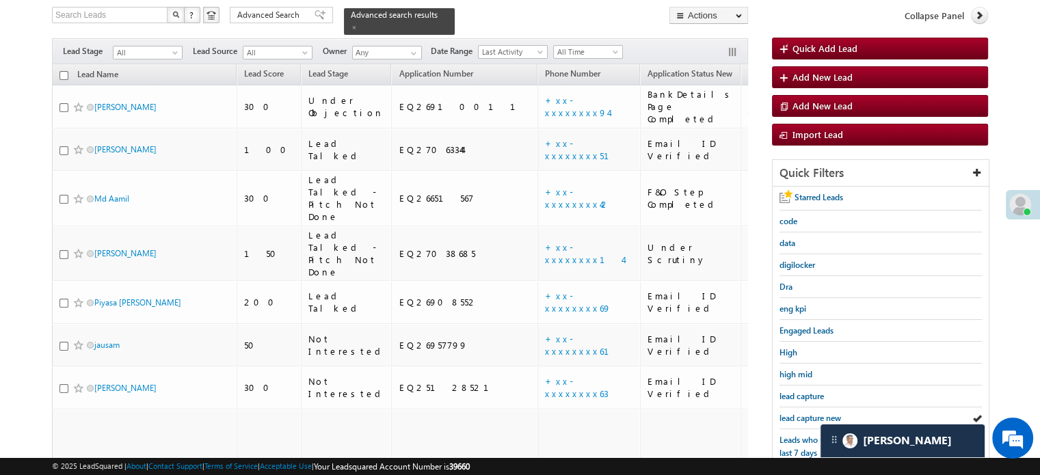
click at [814, 413] on span "lead capture new" at bounding box center [811, 418] width 62 height 10
click at [810, 413] on span "lead capture new" at bounding box center [811, 418] width 62 height 10
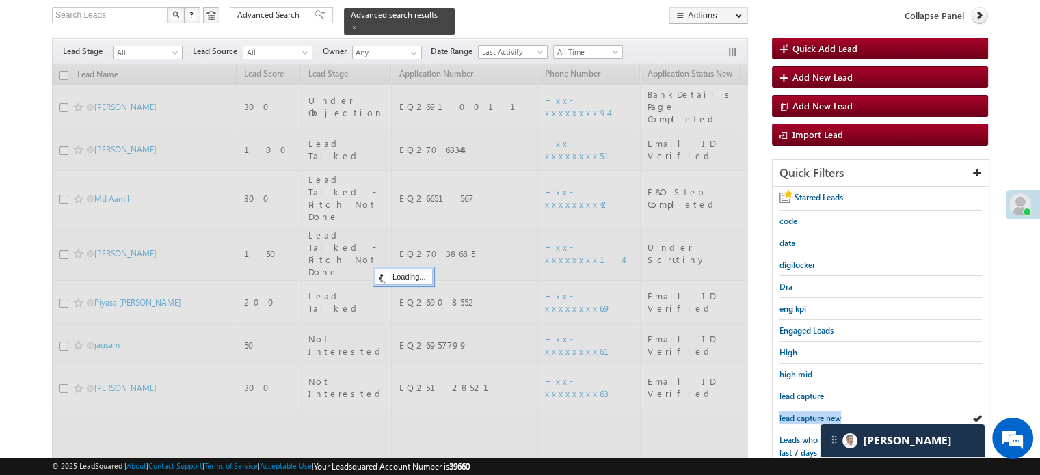
click at [810, 413] on span "lead capture new" at bounding box center [811, 418] width 62 height 10
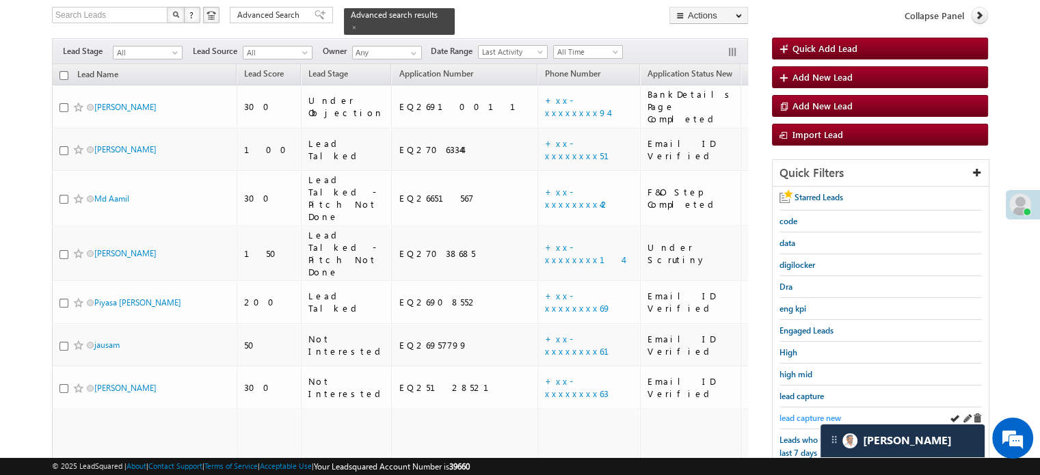
click at [809, 413] on span "lead capture new" at bounding box center [811, 418] width 62 height 10
click at [814, 413] on span "lead capture new" at bounding box center [811, 418] width 62 height 10
click at [802, 412] on link "lead capture new" at bounding box center [811, 418] width 62 height 13
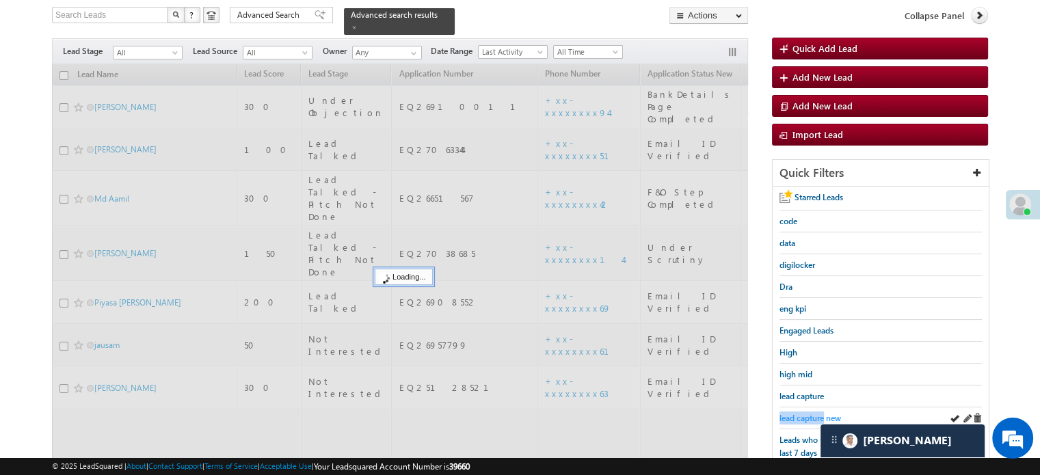
click at [803, 412] on link "lead capture new" at bounding box center [811, 418] width 62 height 13
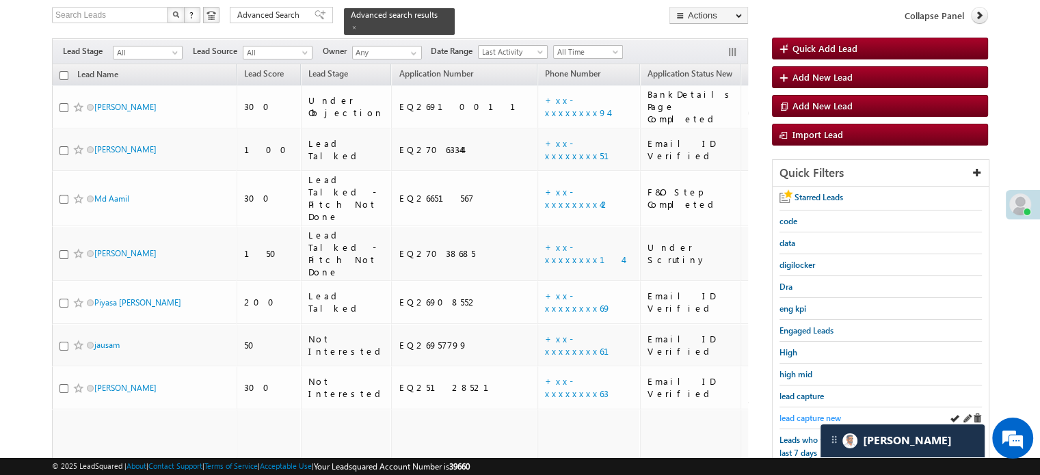
click at [803, 413] on span "lead capture new" at bounding box center [811, 418] width 62 height 10
click at [808, 414] on span "lead capture new" at bounding box center [811, 418] width 62 height 10
click at [796, 413] on span "lead capture new" at bounding box center [811, 418] width 62 height 10
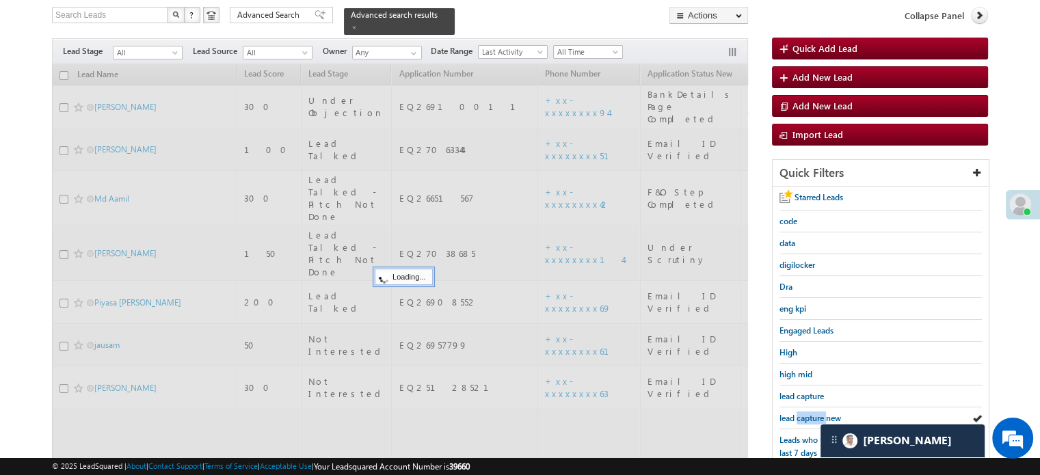
click at [796, 413] on span "lead capture new" at bounding box center [811, 418] width 62 height 10
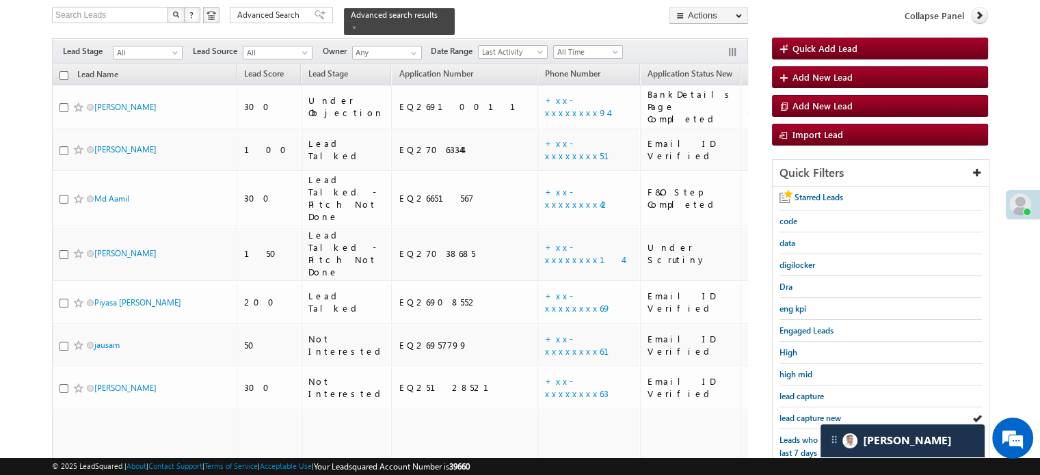
click at [796, 413] on span "lead capture new" at bounding box center [811, 418] width 62 height 10
click at [788, 413] on span "lead capture new" at bounding box center [811, 418] width 62 height 10
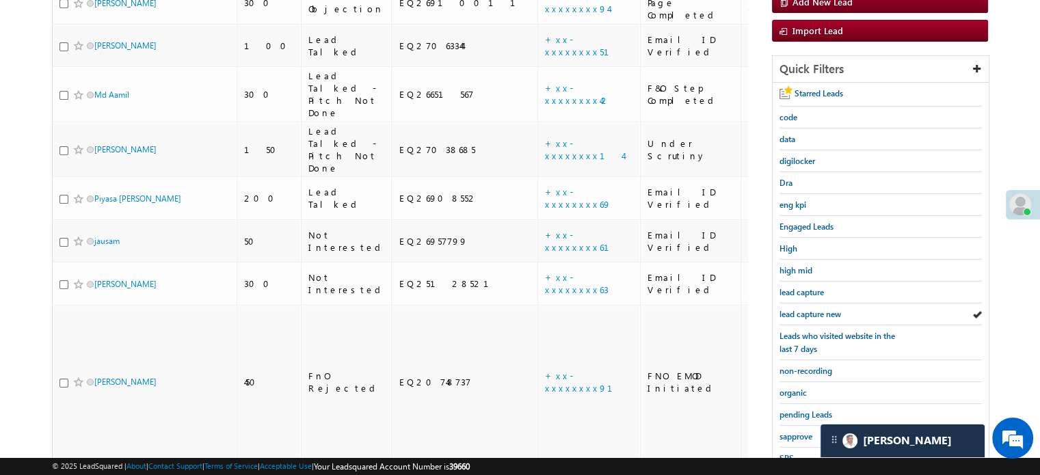
scroll to position [225, 0]
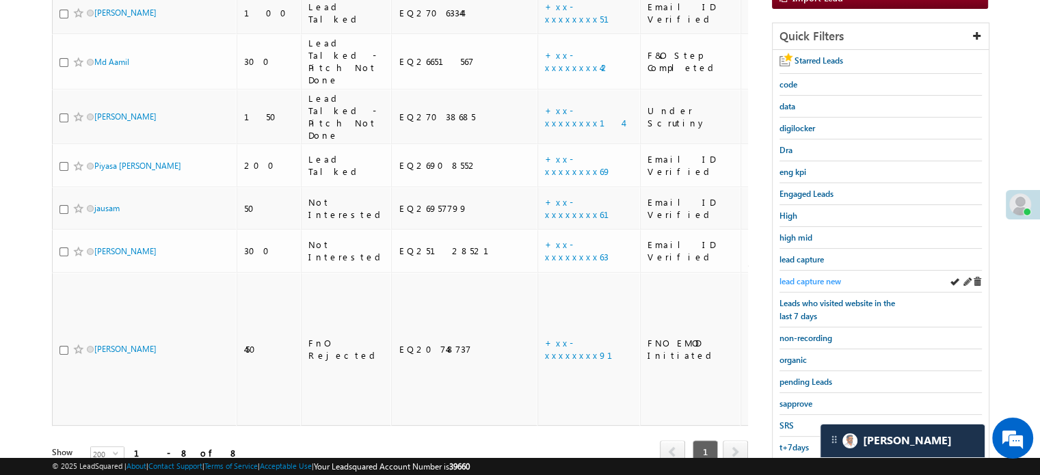
click at [797, 276] on span "lead capture new" at bounding box center [811, 281] width 62 height 10
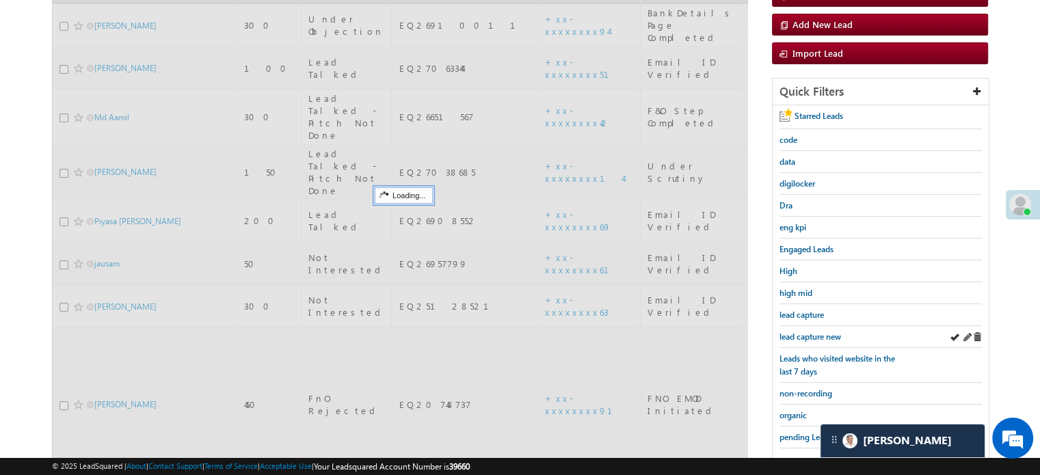
scroll to position [88, 0]
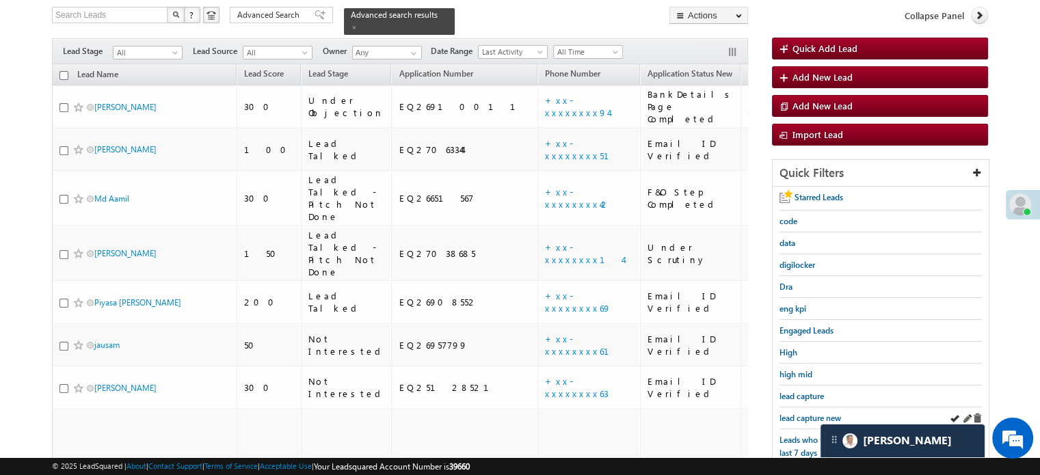
click at [802, 408] on div "lead capture new" at bounding box center [881, 419] width 202 height 22
click at [801, 417] on span "lead capture new" at bounding box center [811, 418] width 62 height 10
click at [790, 412] on link "lead capture new" at bounding box center [811, 418] width 62 height 13
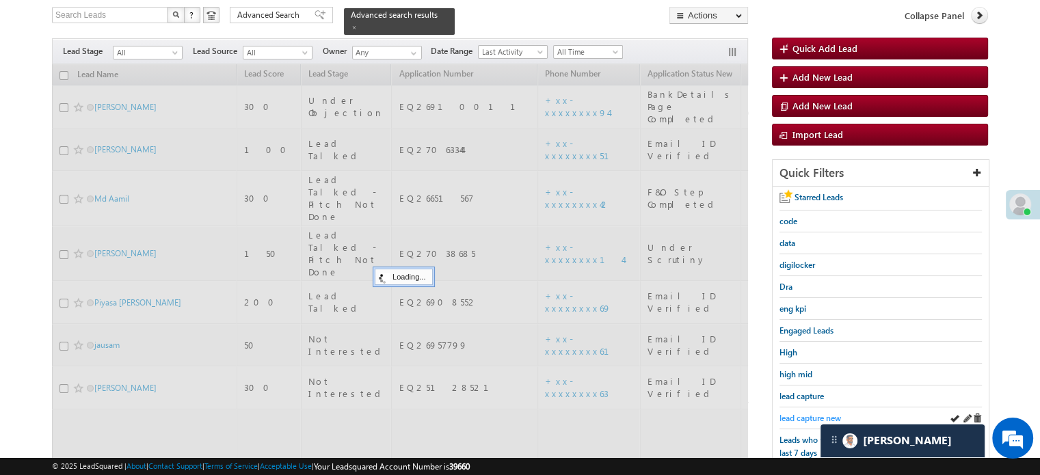
click at [790, 413] on span "lead capture new" at bounding box center [811, 418] width 62 height 10
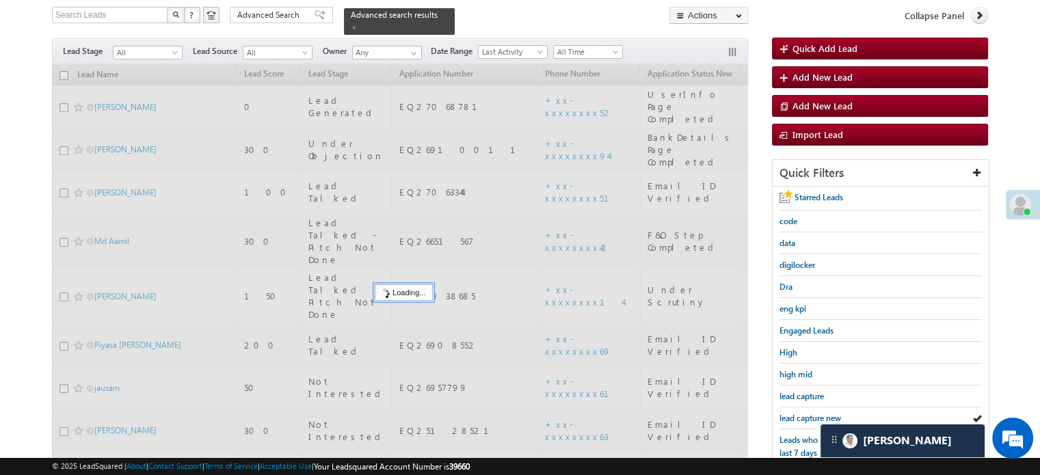
click at [790, 413] on span "lead capture new" at bounding box center [811, 418] width 62 height 10
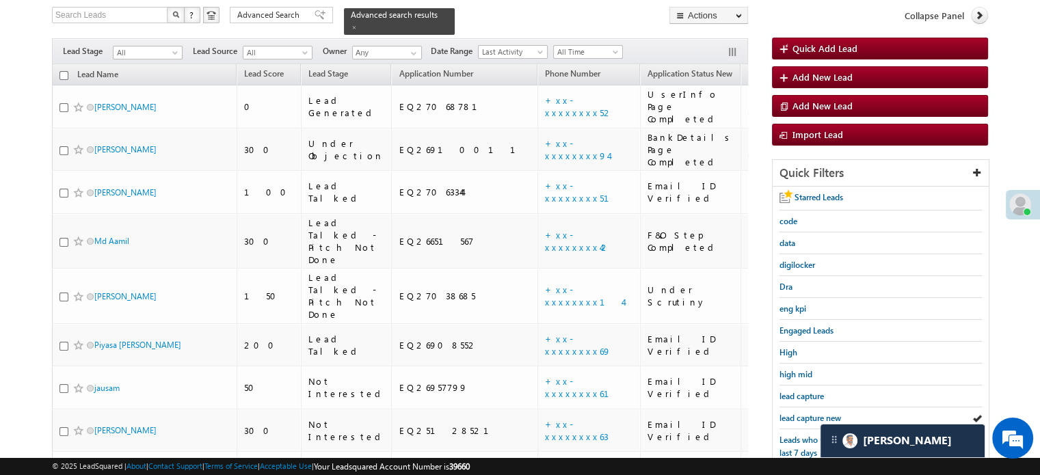
click at [790, 413] on span "lead capture new" at bounding box center [811, 418] width 62 height 10
click at [804, 415] on span "lead capture new" at bounding box center [811, 418] width 62 height 10
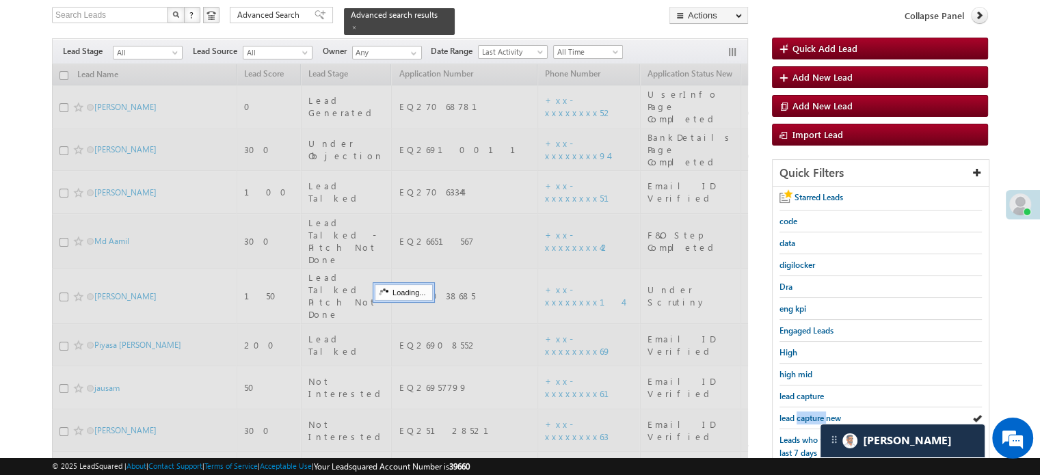
click at [804, 415] on span "lead capture new" at bounding box center [811, 418] width 62 height 10
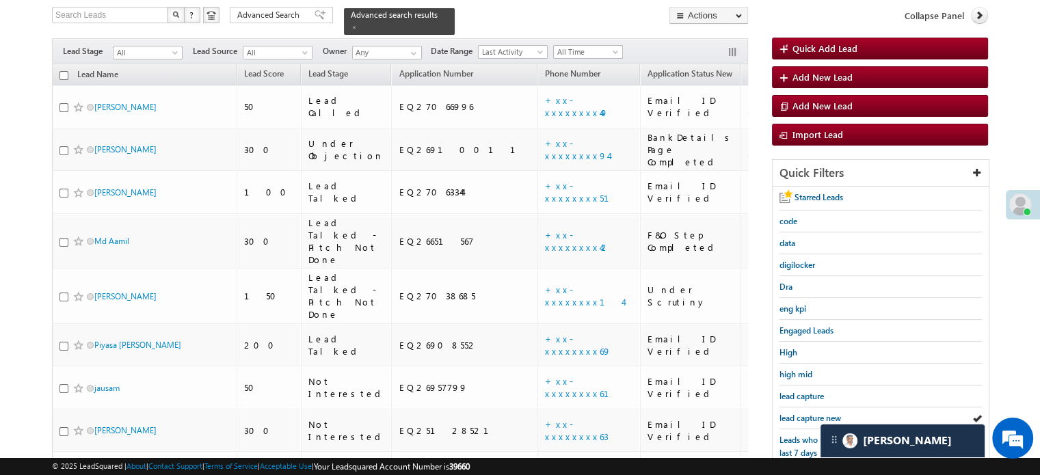
click at [804, 415] on span "lead capture new" at bounding box center [811, 418] width 62 height 10
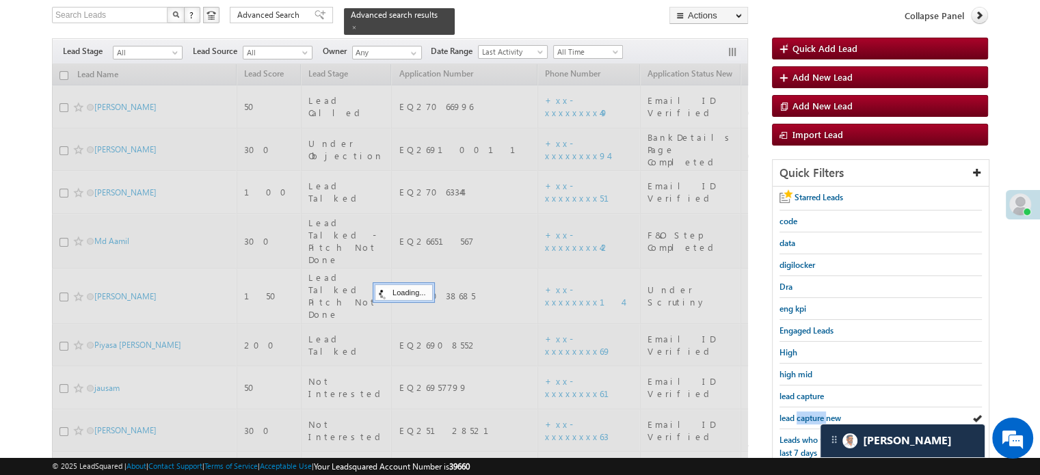
click at [804, 415] on span "lead capture new" at bounding box center [811, 418] width 62 height 10
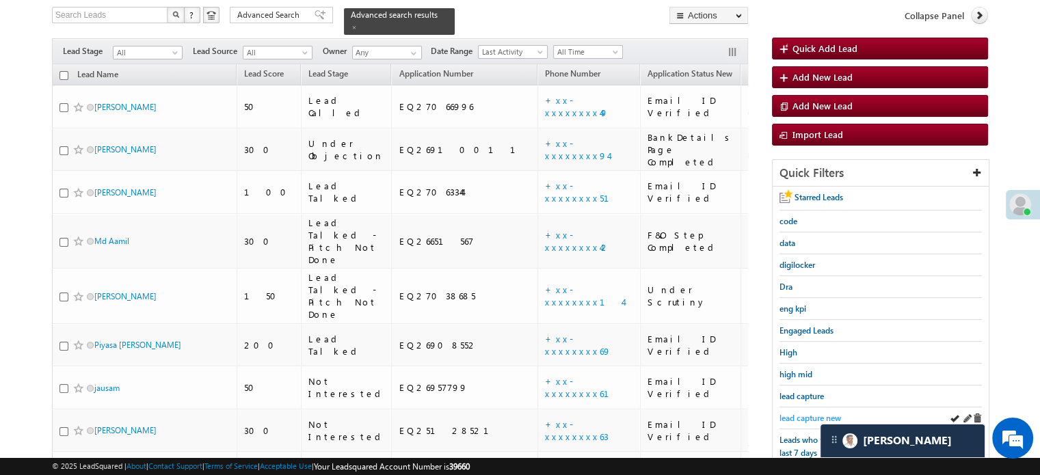
click at [804, 413] on span "lead capture new" at bounding box center [811, 418] width 62 height 10
click at [790, 413] on span "lead capture new" at bounding box center [811, 418] width 62 height 10
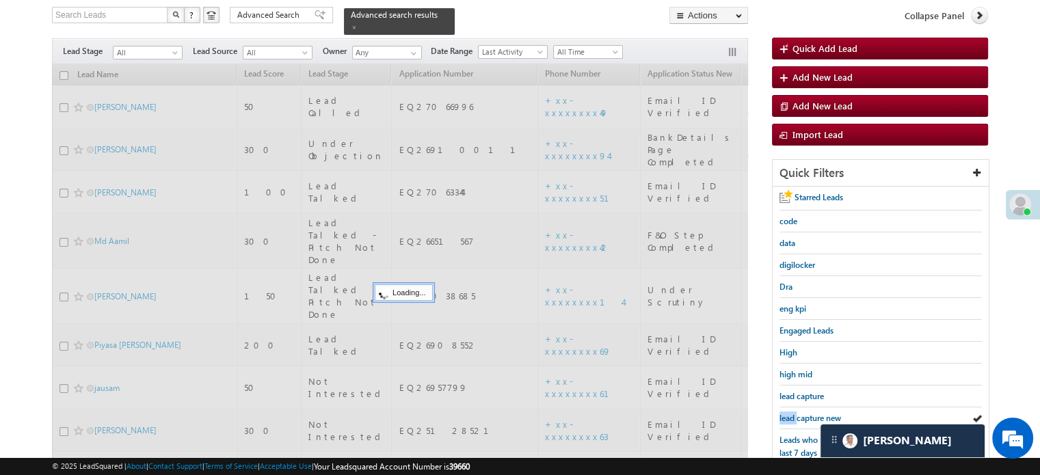
click at [790, 413] on span "lead capture new" at bounding box center [811, 418] width 62 height 10
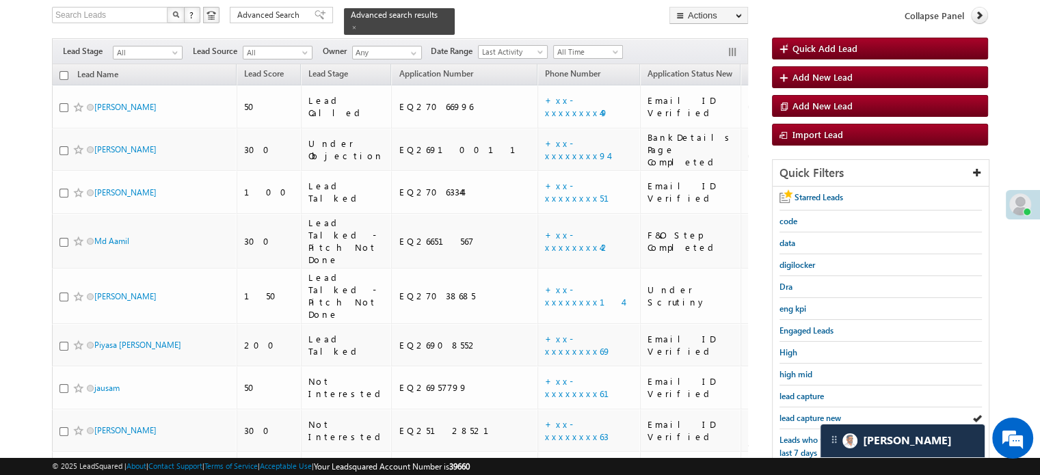
click at [790, 413] on span "lead capture new" at bounding box center [811, 418] width 62 height 10
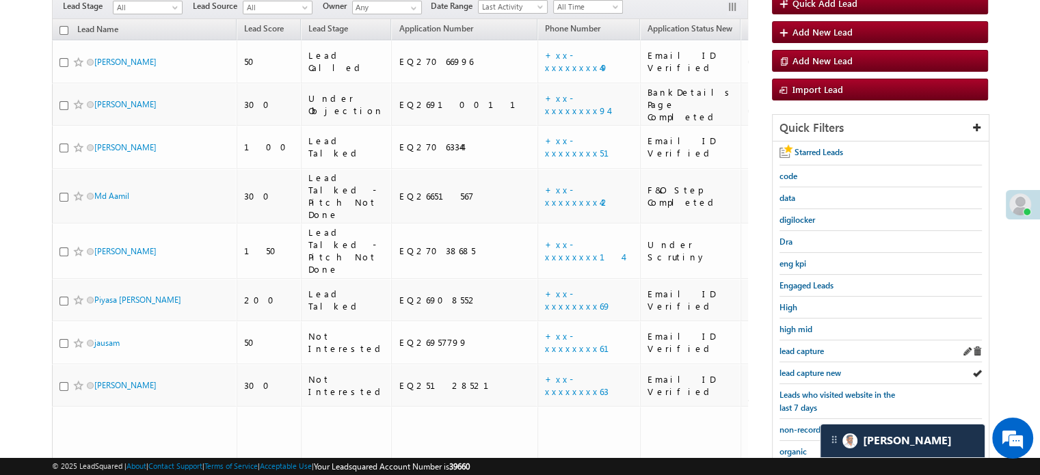
scroll to position [157, 0]
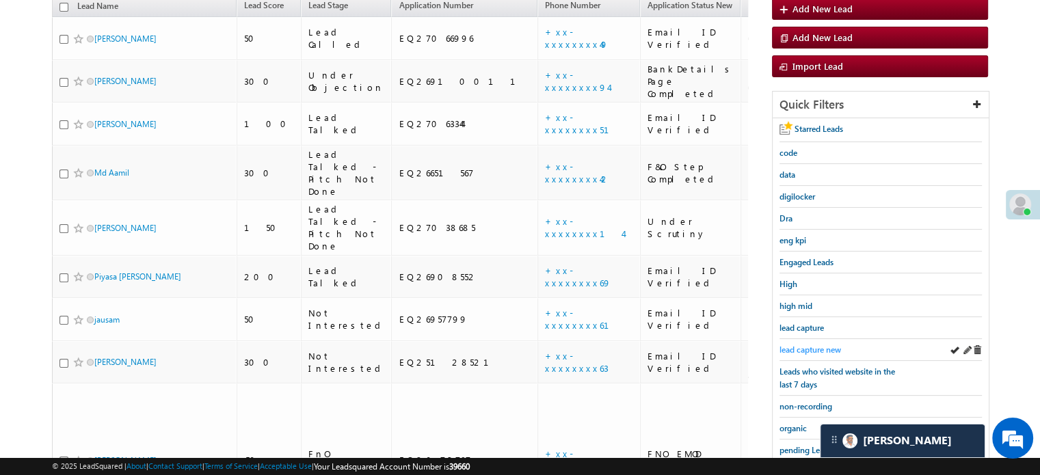
click at [811, 347] on span "lead capture new" at bounding box center [811, 350] width 62 height 10
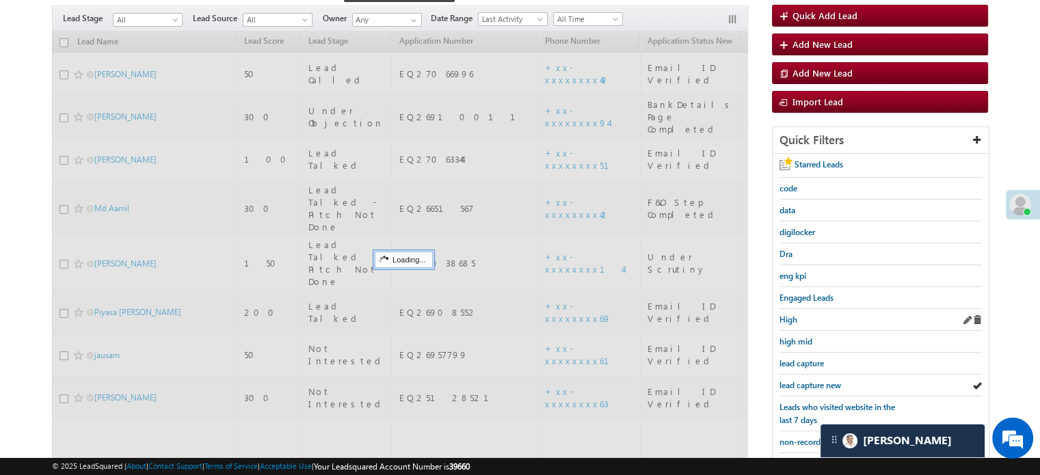
scroll to position [88, 0]
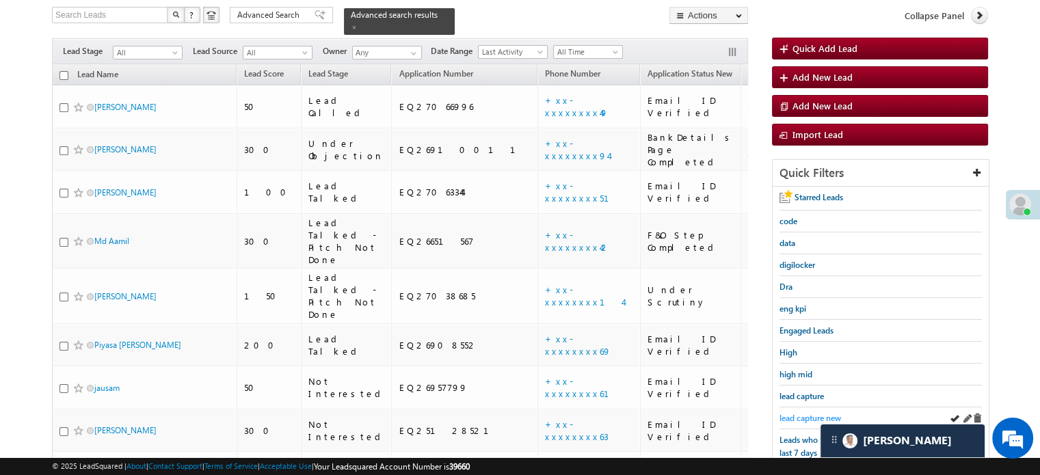
click at [795, 413] on span "lead capture new" at bounding box center [811, 418] width 62 height 10
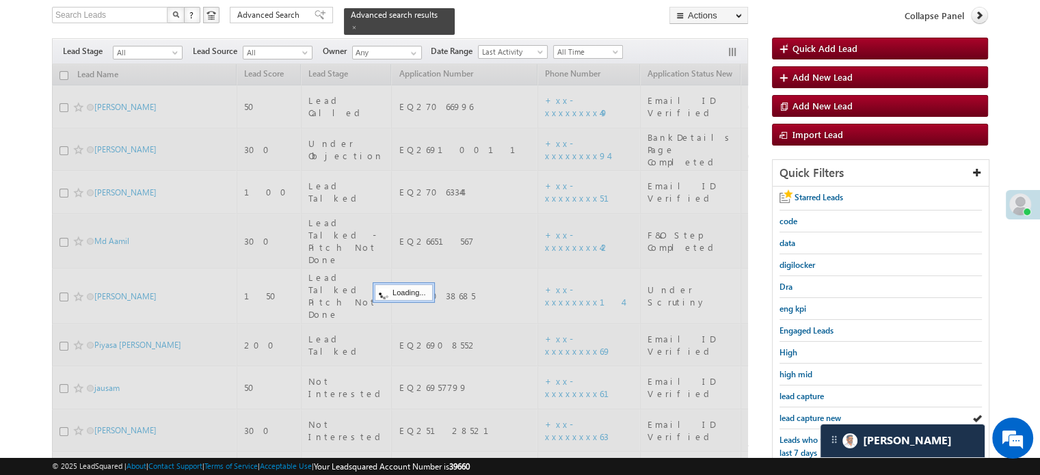
click at [795, 413] on span "lead capture new" at bounding box center [811, 418] width 62 height 10
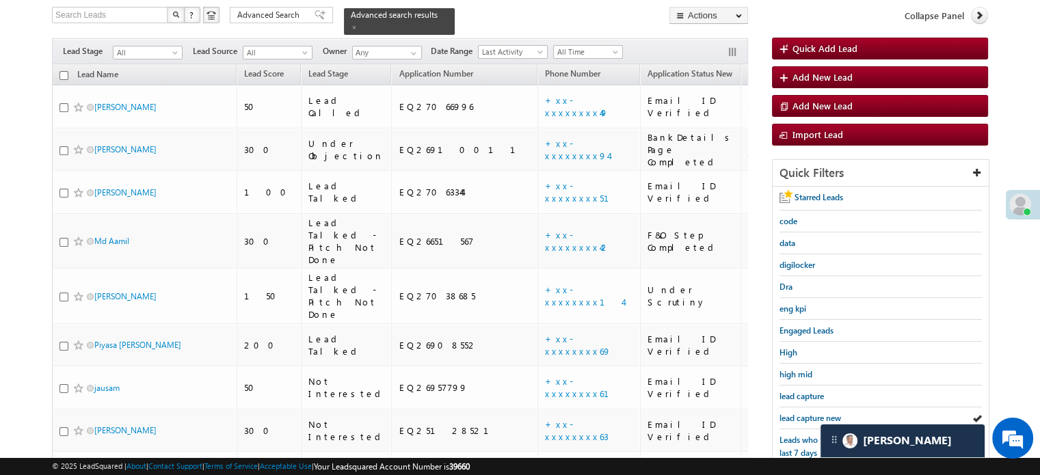
click at [795, 413] on span "lead capture new" at bounding box center [811, 418] width 62 height 10
click at [796, 418] on span "lead capture new" at bounding box center [811, 418] width 62 height 10
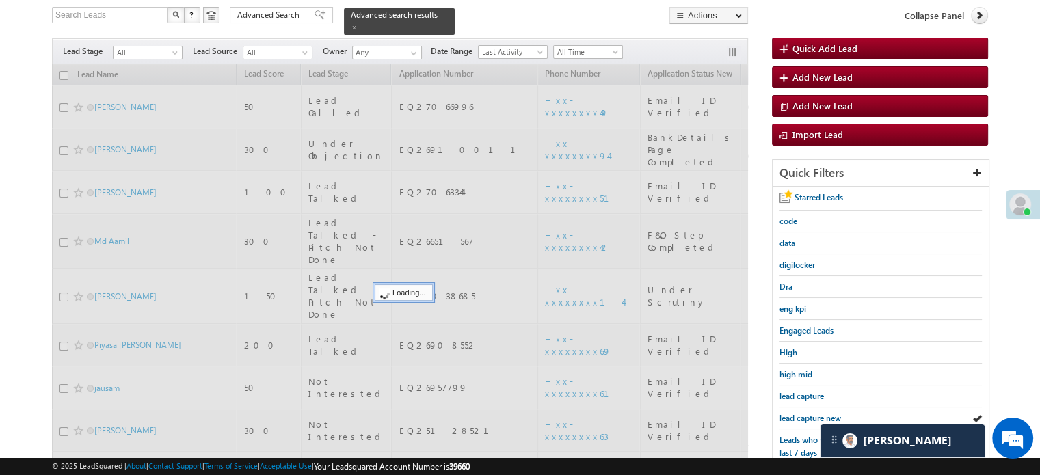
click at [796, 417] on span "lead capture new" at bounding box center [811, 418] width 62 height 10
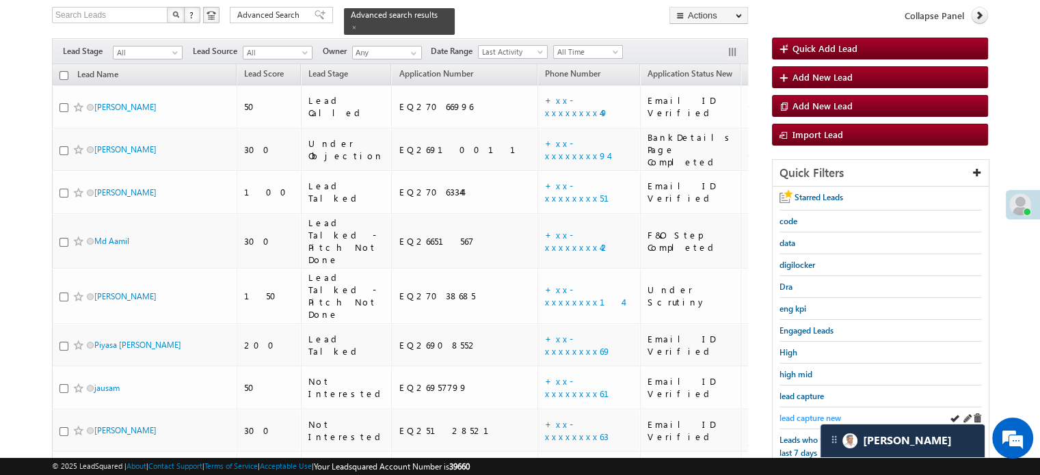
click at [806, 419] on span "lead capture new" at bounding box center [811, 418] width 62 height 10
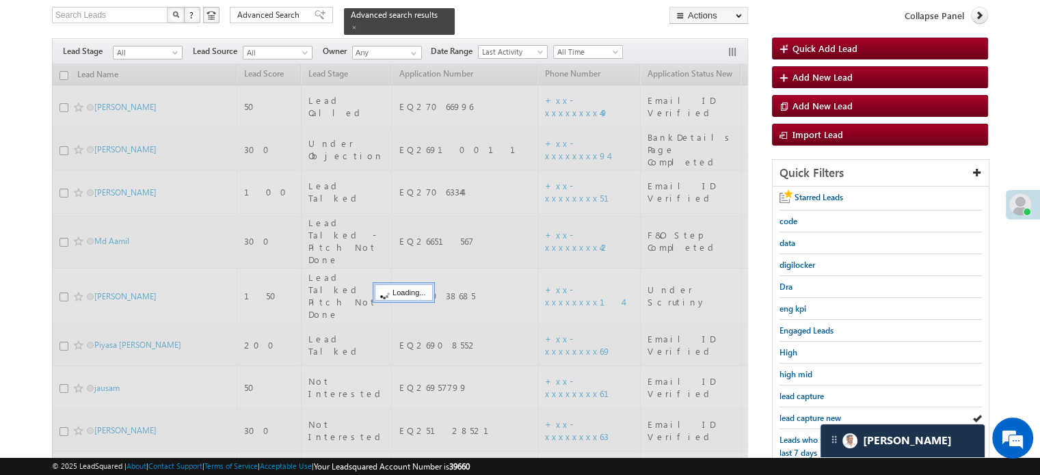
click at [806, 415] on span "lead capture new" at bounding box center [811, 418] width 62 height 10
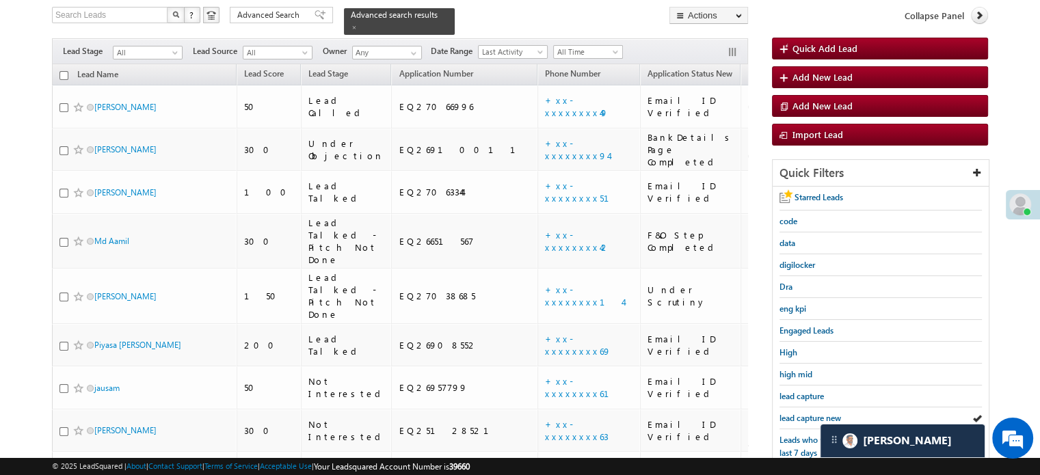
drag, startPoint x: 809, startPoint y: 412, endPoint x: 650, endPoint y: 10, distance: 432.5
click at [810, 413] on span "lead capture new" at bounding box center [811, 418] width 62 height 10
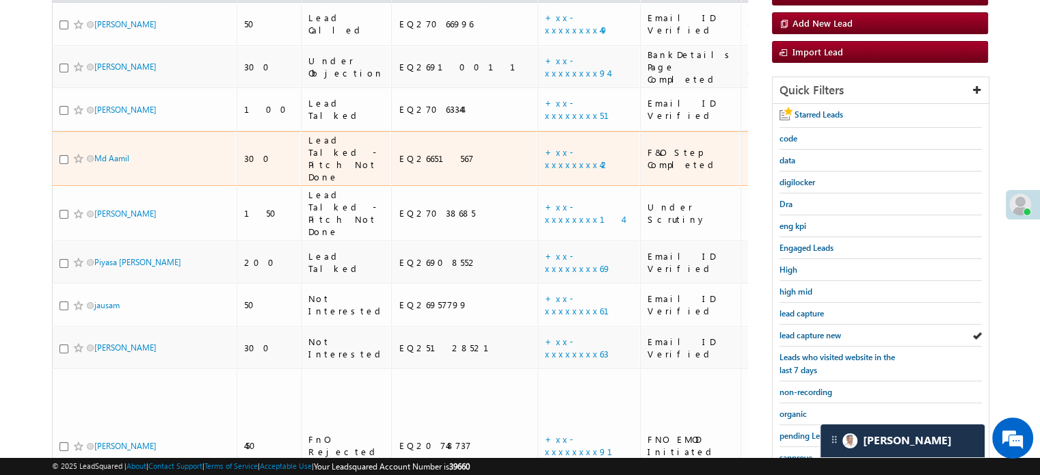
scroll to position [293, 0]
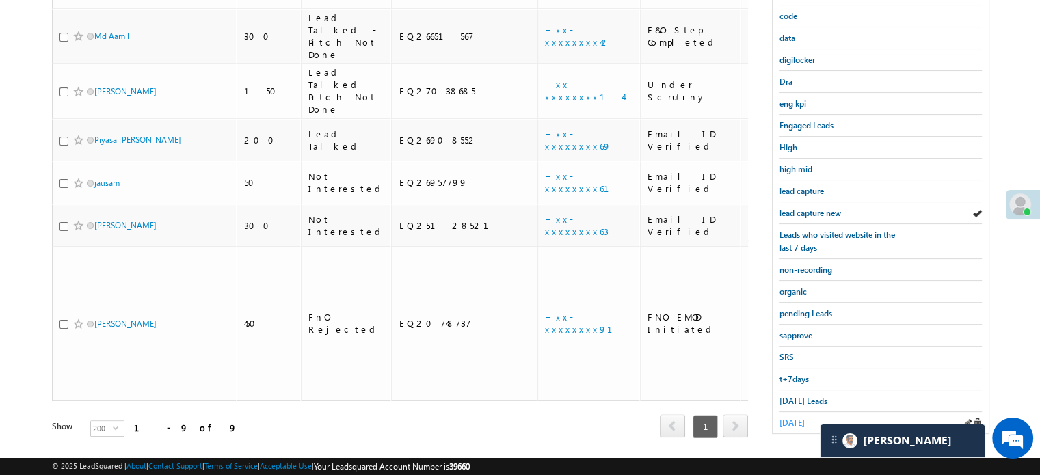
click at [788, 418] on span "[DATE]" at bounding box center [792, 423] width 25 height 10
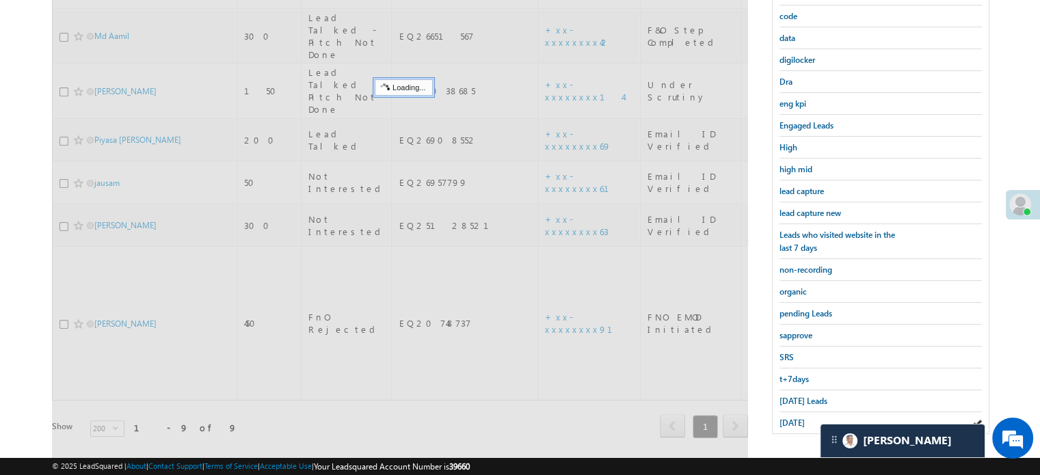
click at [790, 418] on span "[DATE]" at bounding box center [792, 423] width 25 height 10
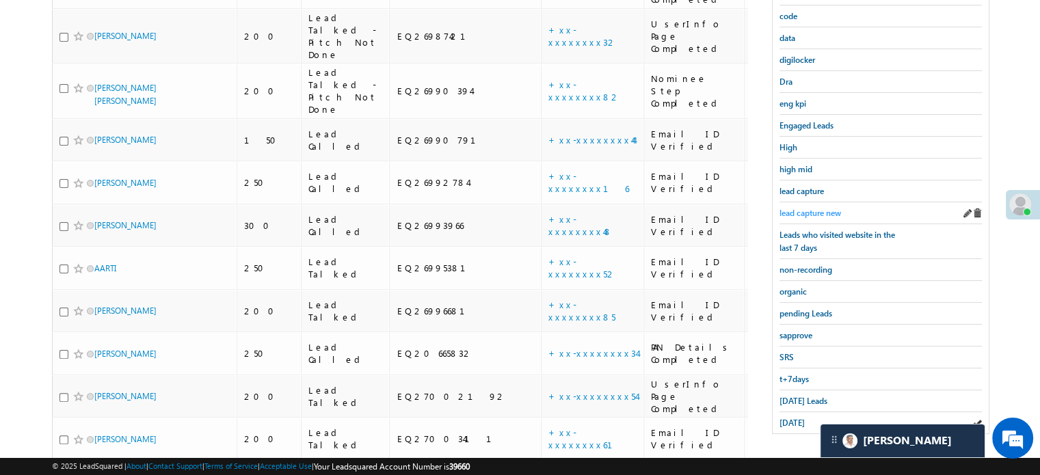
click at [809, 211] on span "lead capture new" at bounding box center [811, 213] width 62 height 10
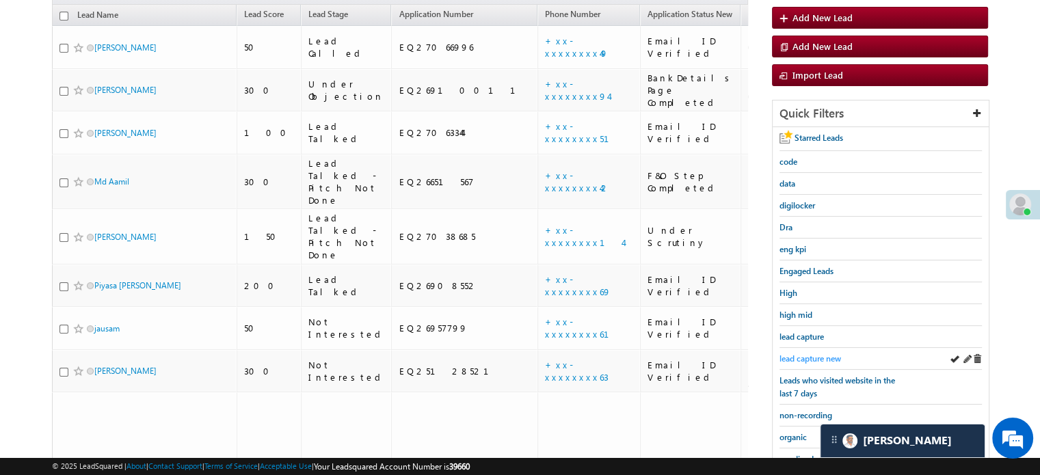
scroll to position [157, 0]
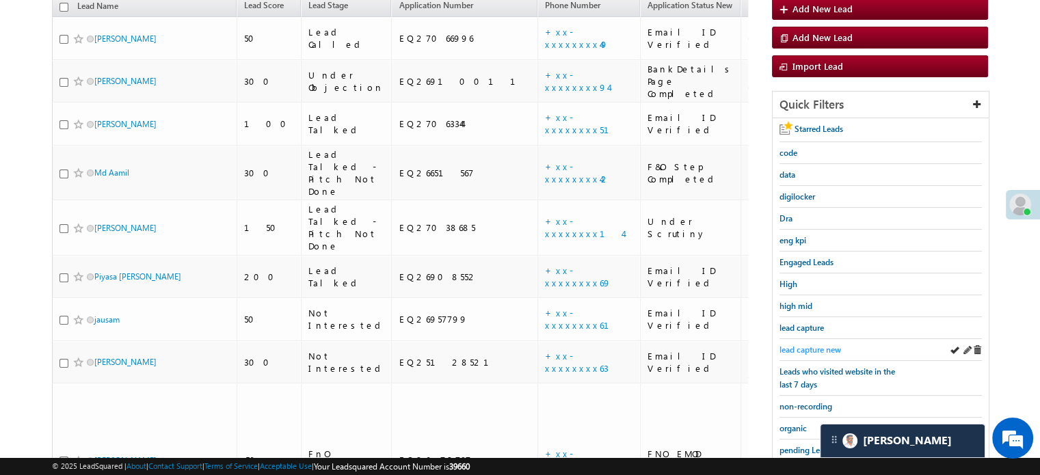
click at [801, 346] on span "lead capture new" at bounding box center [811, 350] width 62 height 10
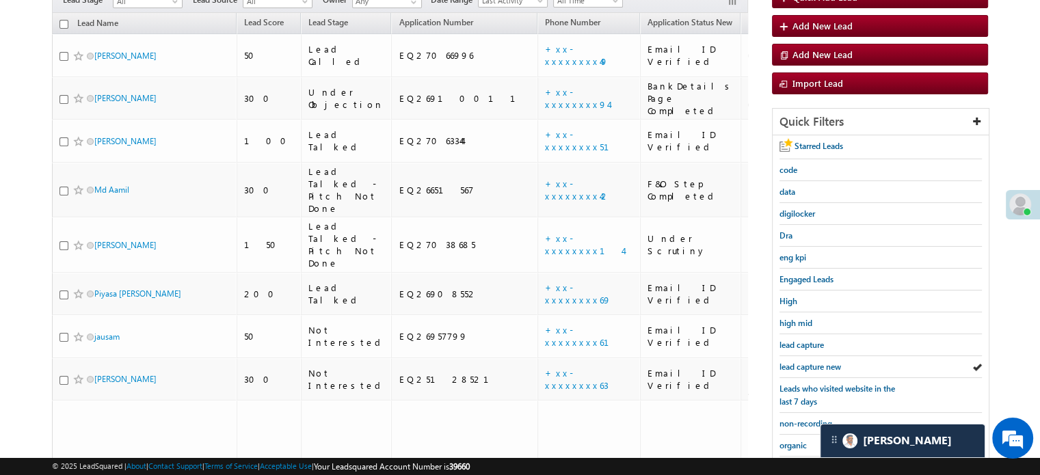
scroll to position [225, 0]
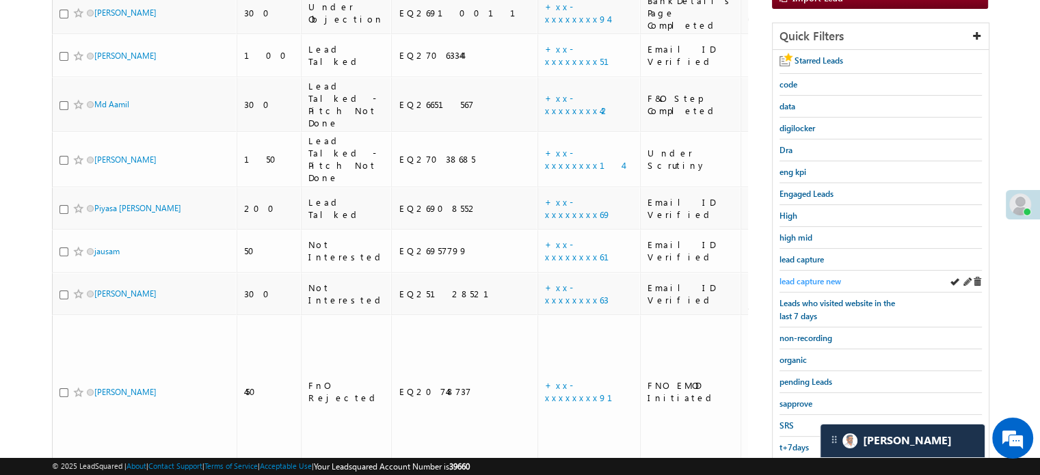
click at [821, 278] on span "lead capture new" at bounding box center [811, 281] width 62 height 10
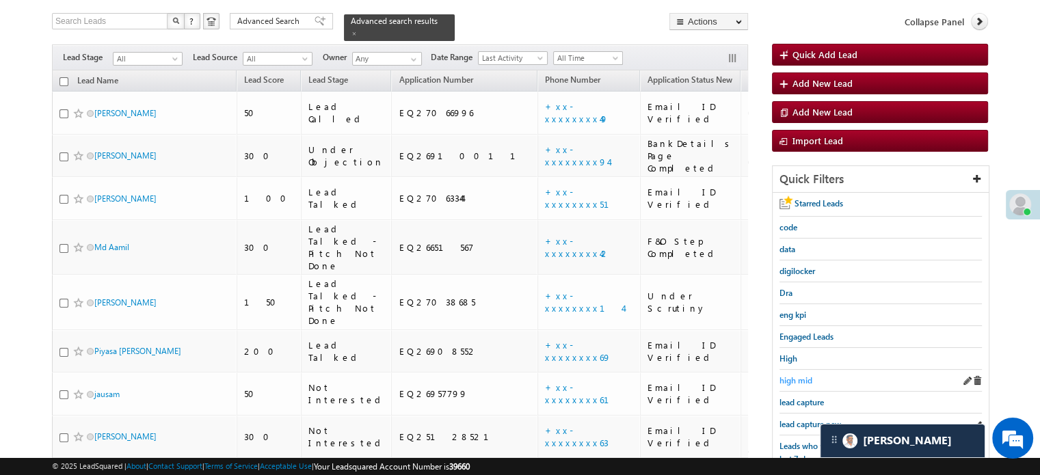
scroll to position [157, 0]
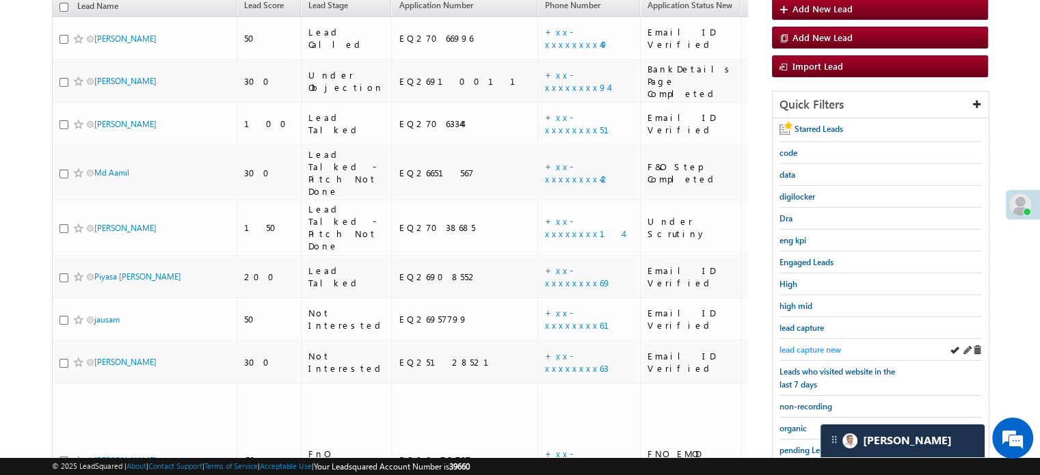
click at [815, 346] on span "lead capture new" at bounding box center [811, 350] width 62 height 10
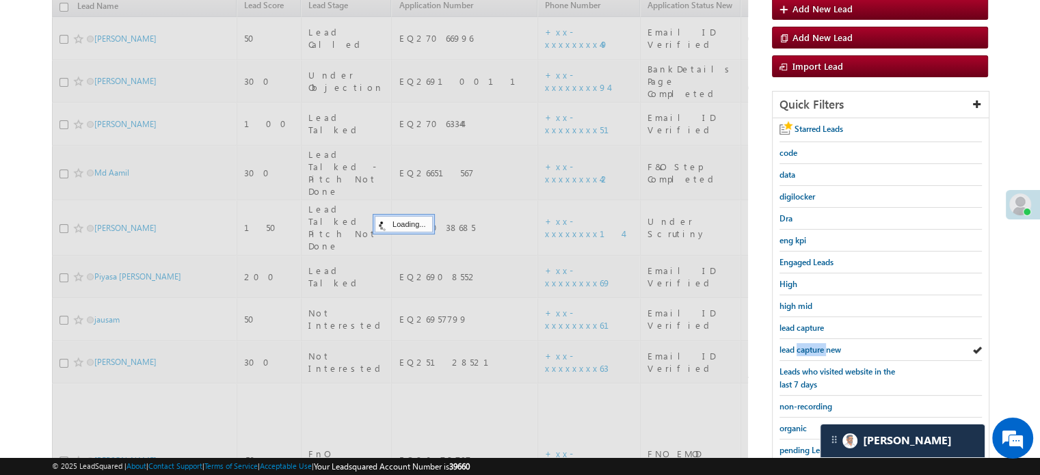
click at [815, 346] on span "lead capture new" at bounding box center [811, 350] width 62 height 10
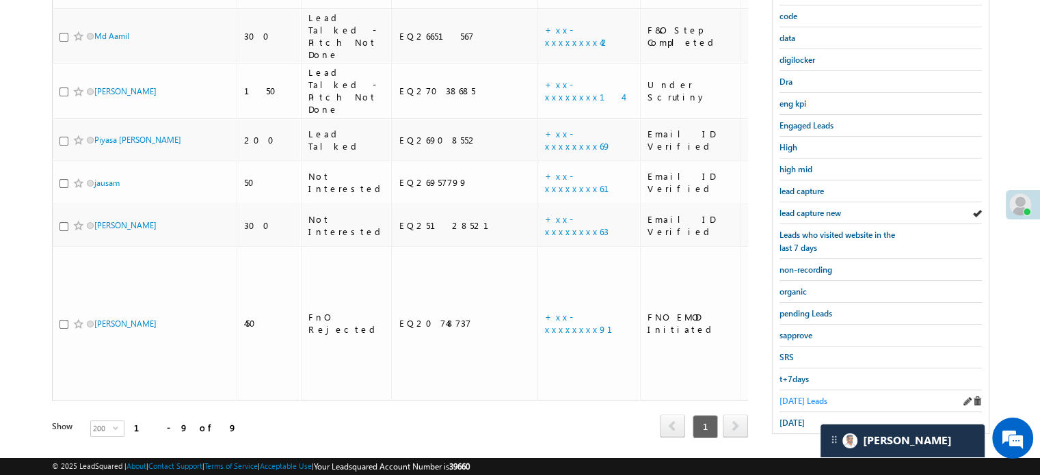
click at [782, 399] on span "Today's Leads" at bounding box center [804, 401] width 48 height 10
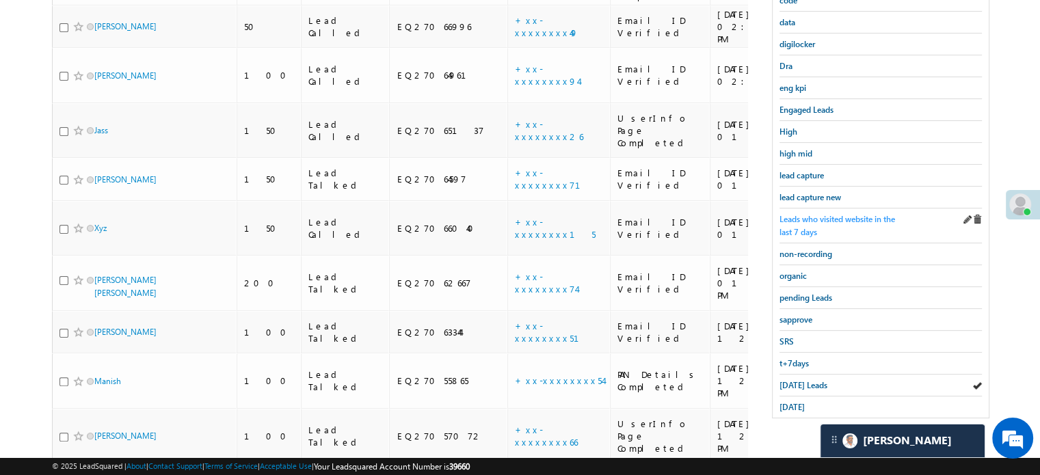
scroll to position [167, 0]
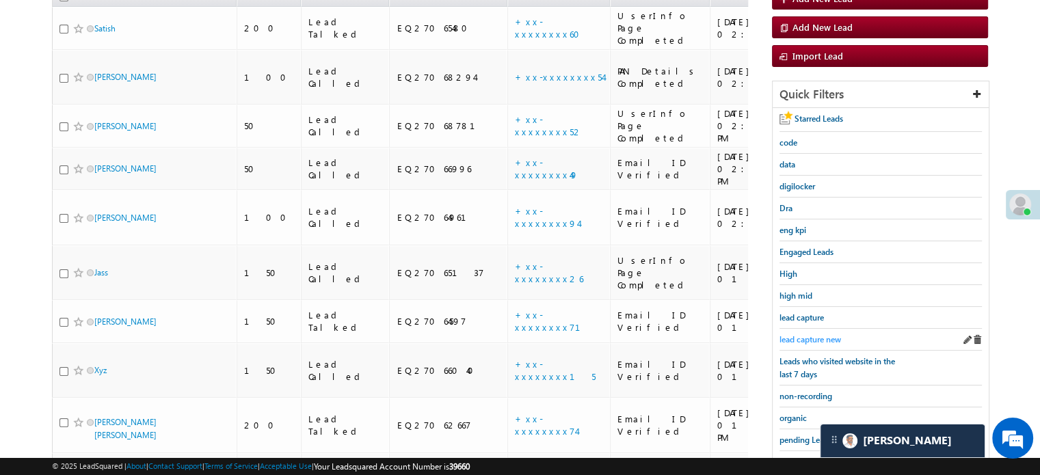
click at [810, 333] on link "lead capture new" at bounding box center [811, 339] width 62 height 13
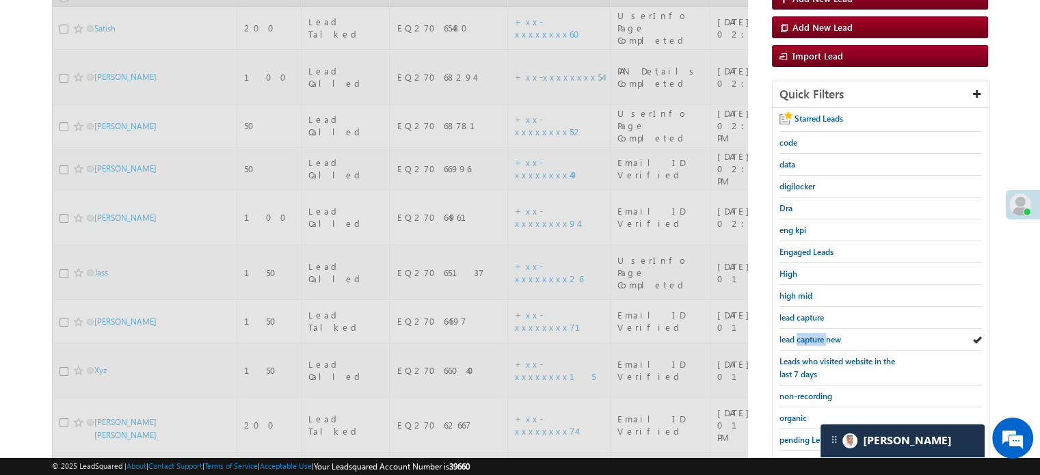
click at [810, 333] on link "lead capture new" at bounding box center [811, 339] width 62 height 13
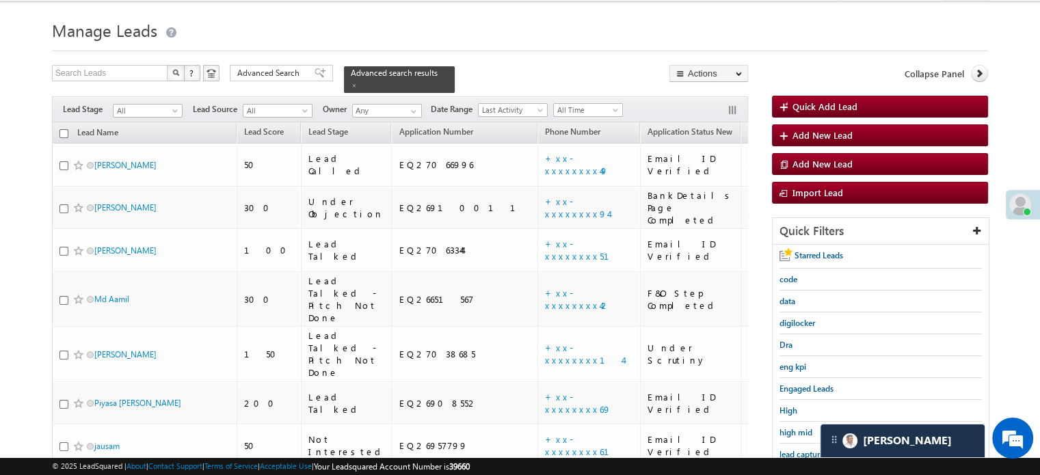
scroll to position [30, 0]
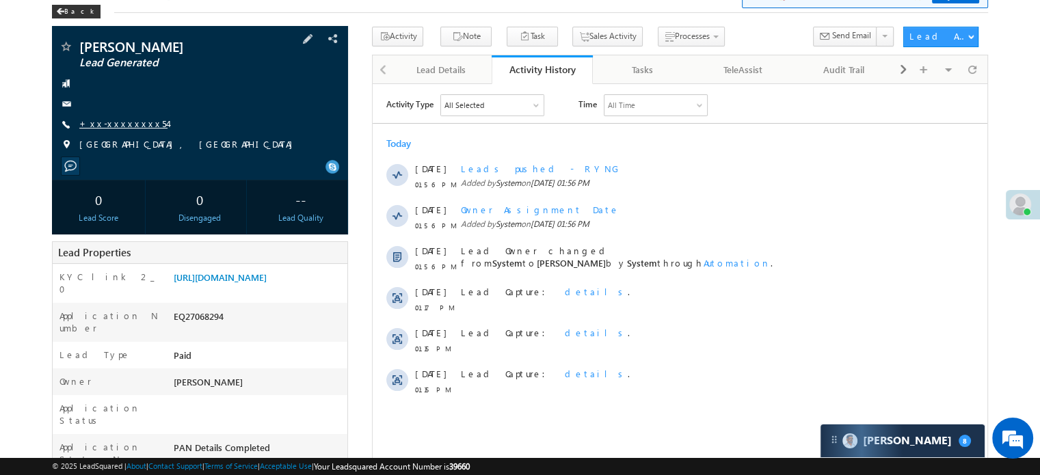
click at [129, 124] on link "+xx-xxxxxxxx54" at bounding box center [123, 124] width 88 height 12
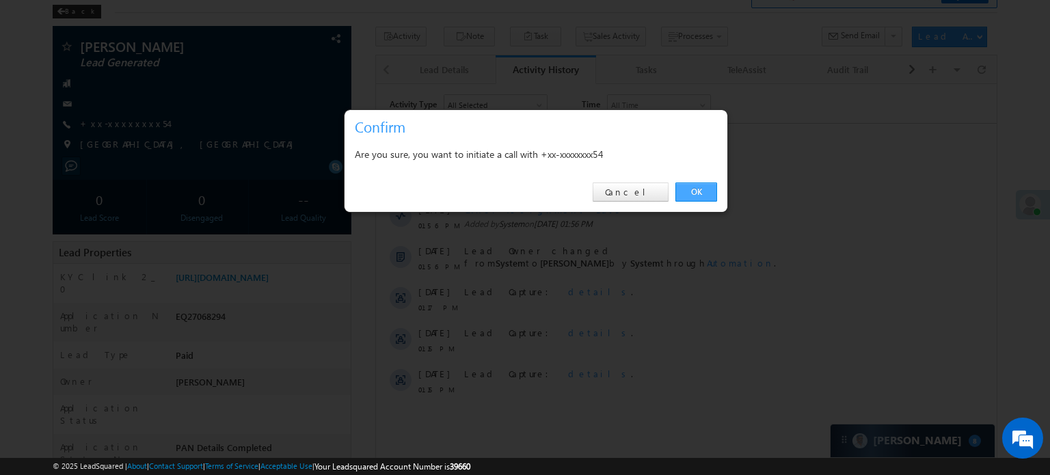
click at [697, 191] on link "OK" at bounding box center [697, 192] width 42 height 19
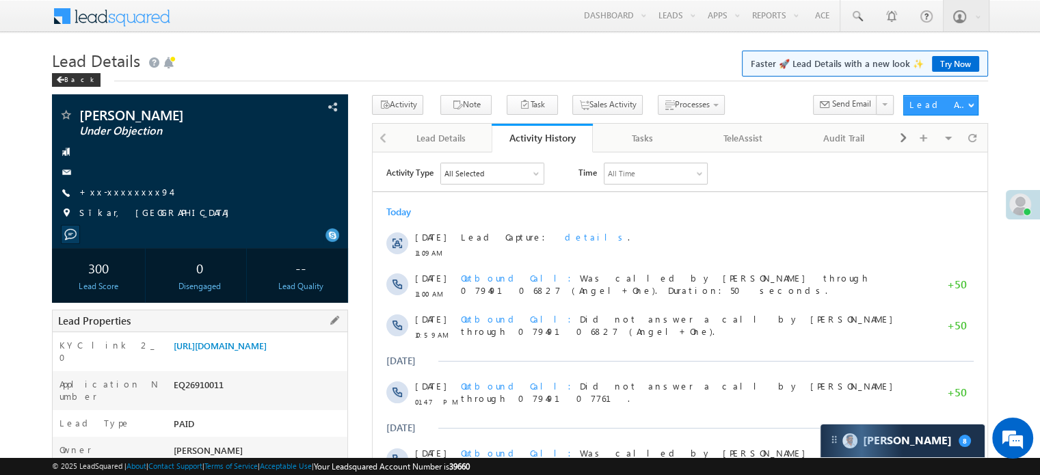
scroll to position [274, 0]
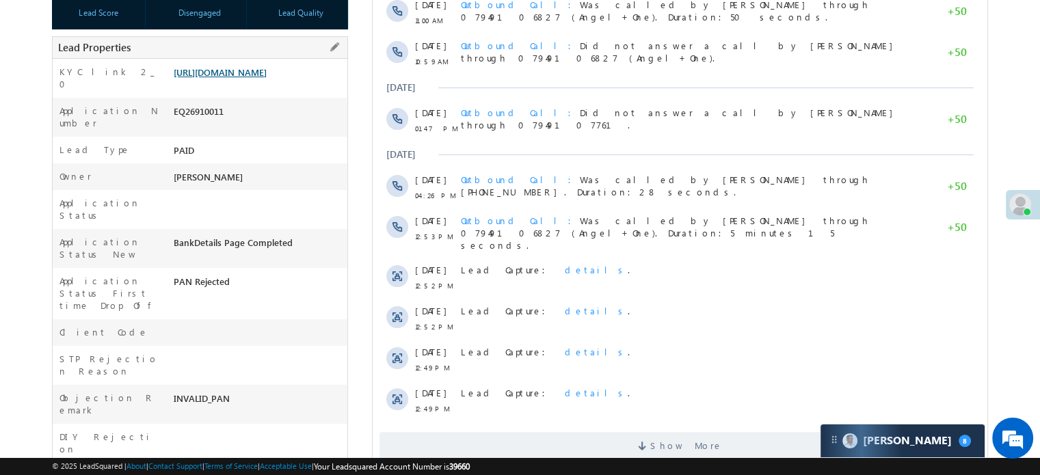
click at [256, 78] on link "[URL][DOMAIN_NAME]" at bounding box center [220, 72] width 93 height 12
click at [267, 78] on link "[URL][DOMAIN_NAME]" at bounding box center [220, 72] width 93 height 12
